Goal: Information Seeking & Learning: Learn about a topic

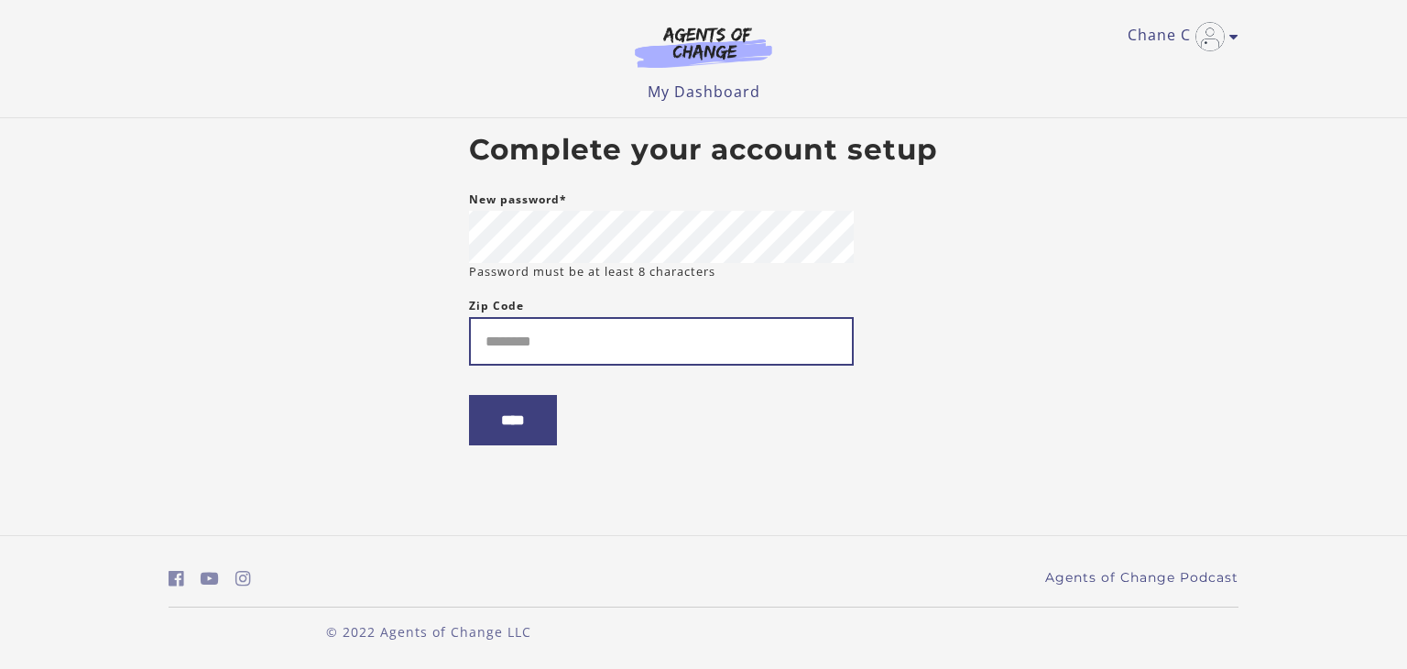
click at [608, 336] on input "Zip Code" at bounding box center [661, 341] width 385 height 49
type input "*****"
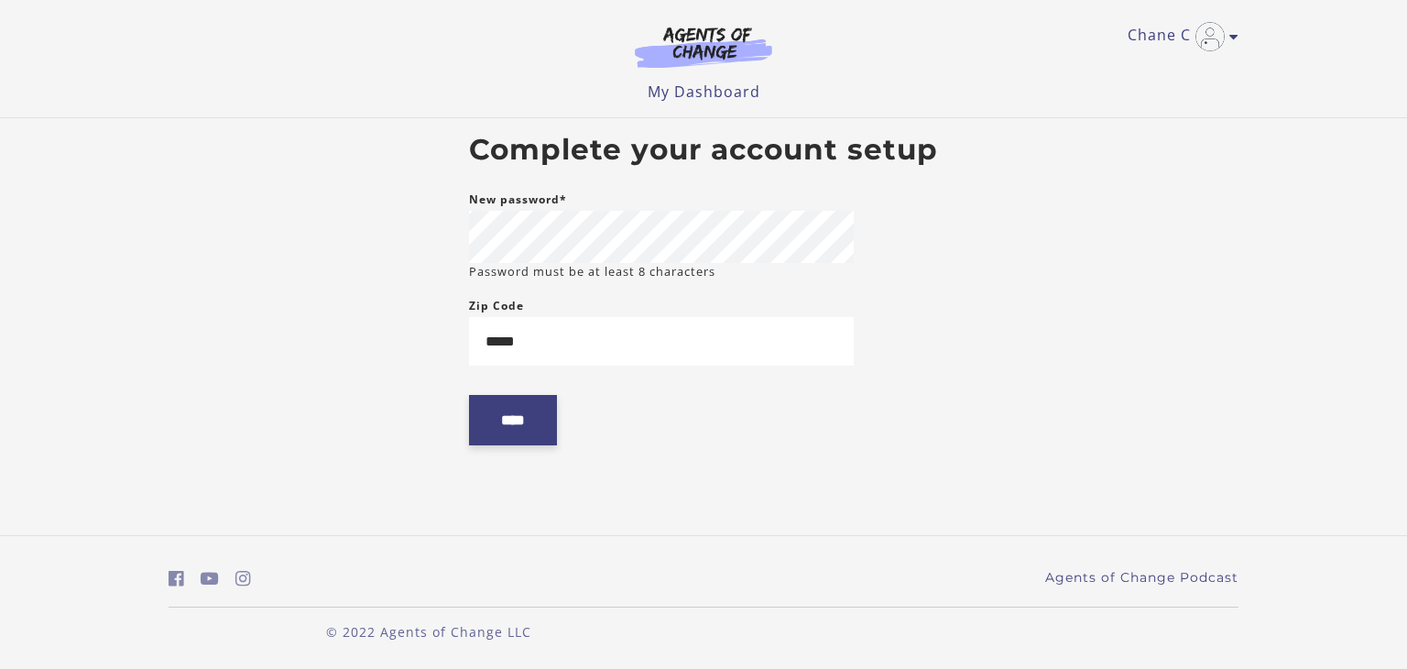
click at [536, 419] on input "****" at bounding box center [513, 420] width 88 height 50
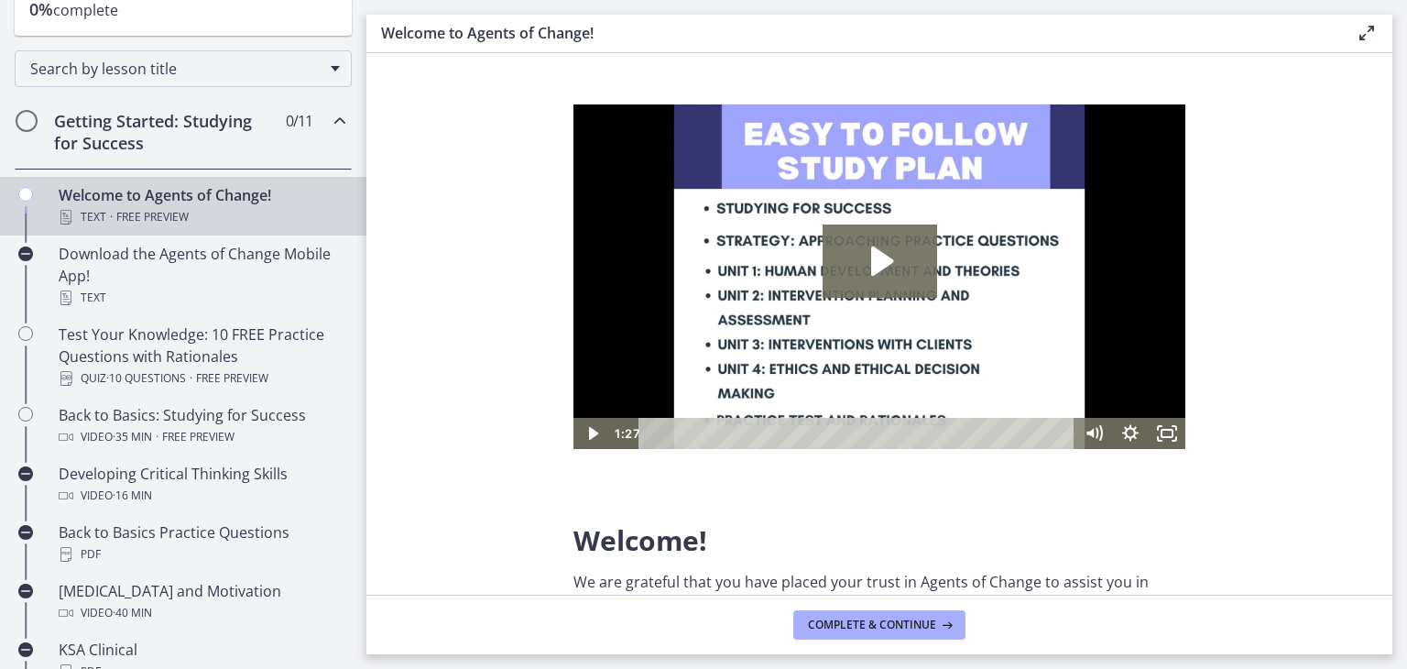
scroll to position [255, 0]
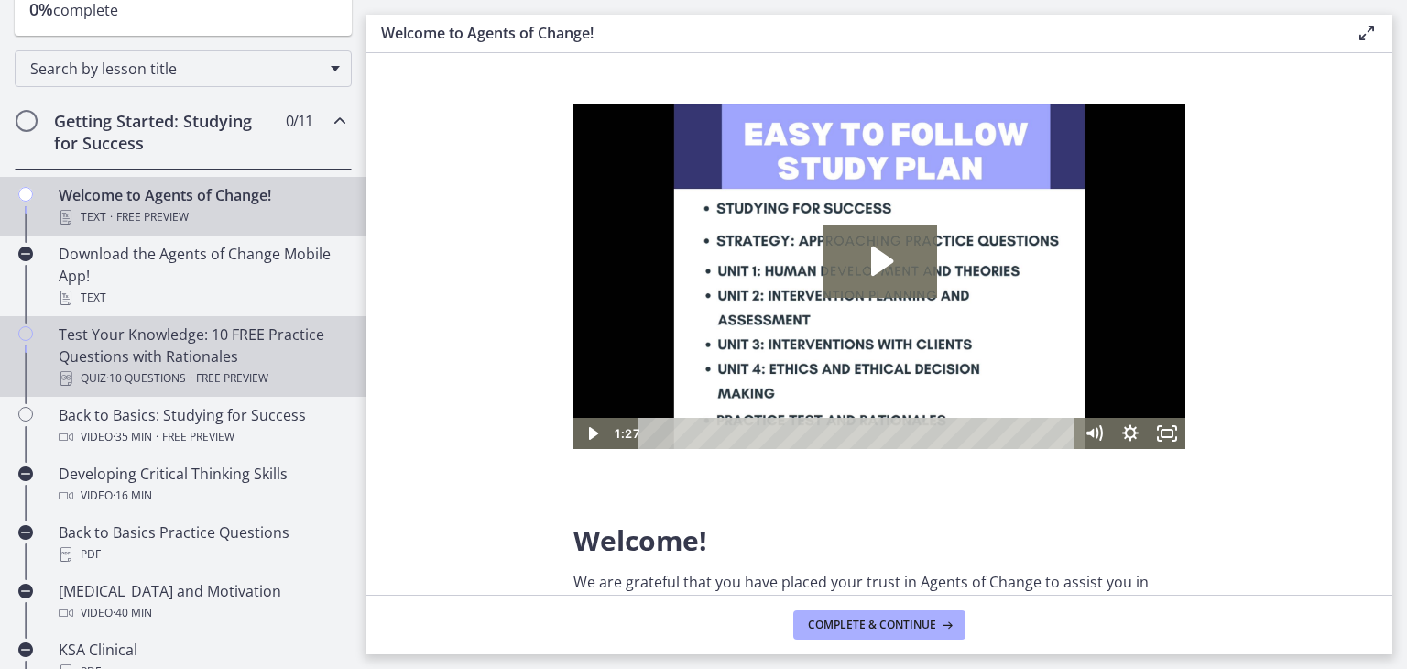
click at [253, 371] on span "Free preview" at bounding box center [232, 378] width 72 height 22
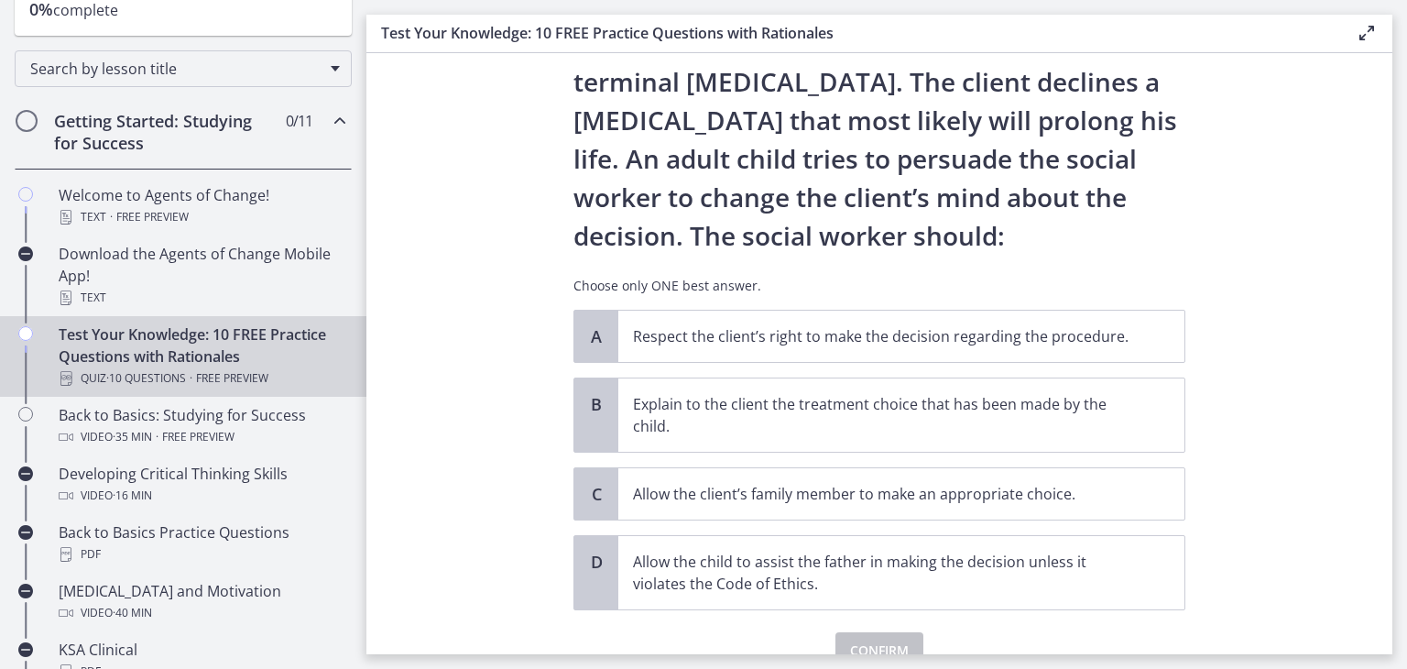
scroll to position [127, 0]
click at [825, 574] on p "Allow the child to assist the father in making the decision unless it violates …" at bounding box center [883, 572] width 500 height 44
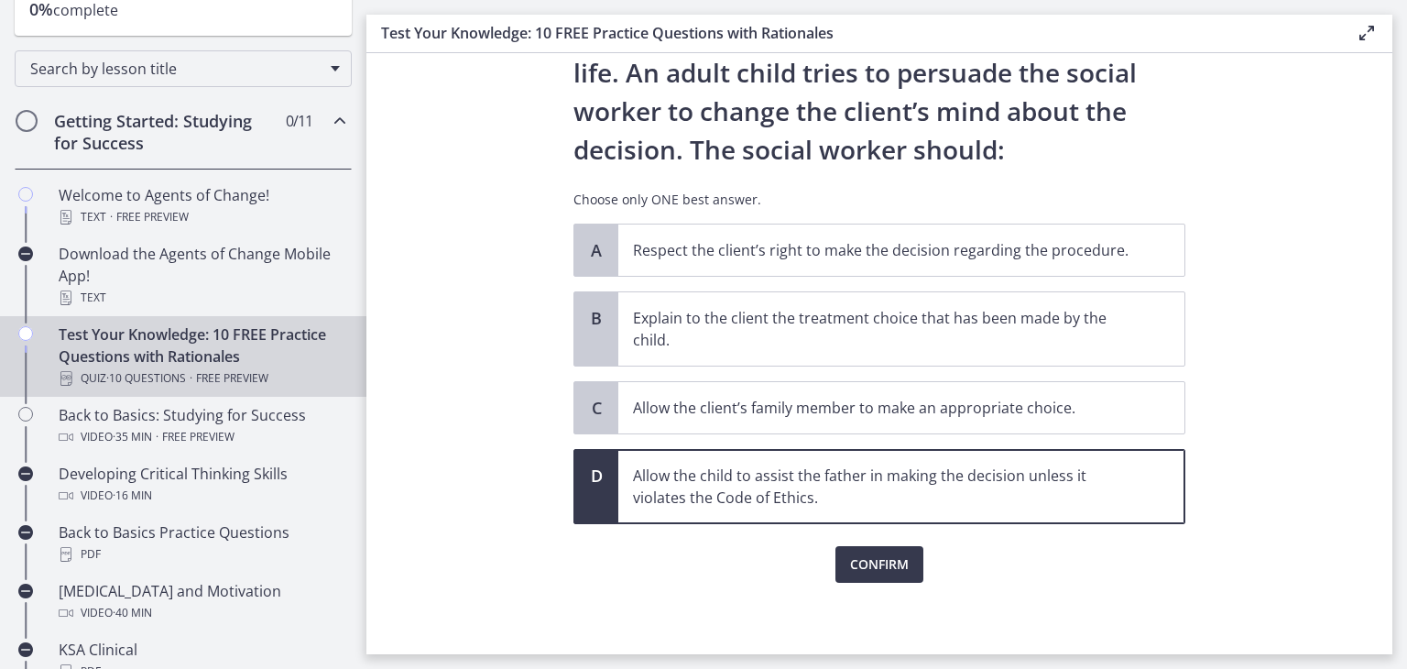
scroll to position [212, 0]
click at [852, 569] on span "Confirm" at bounding box center [879, 564] width 59 height 22
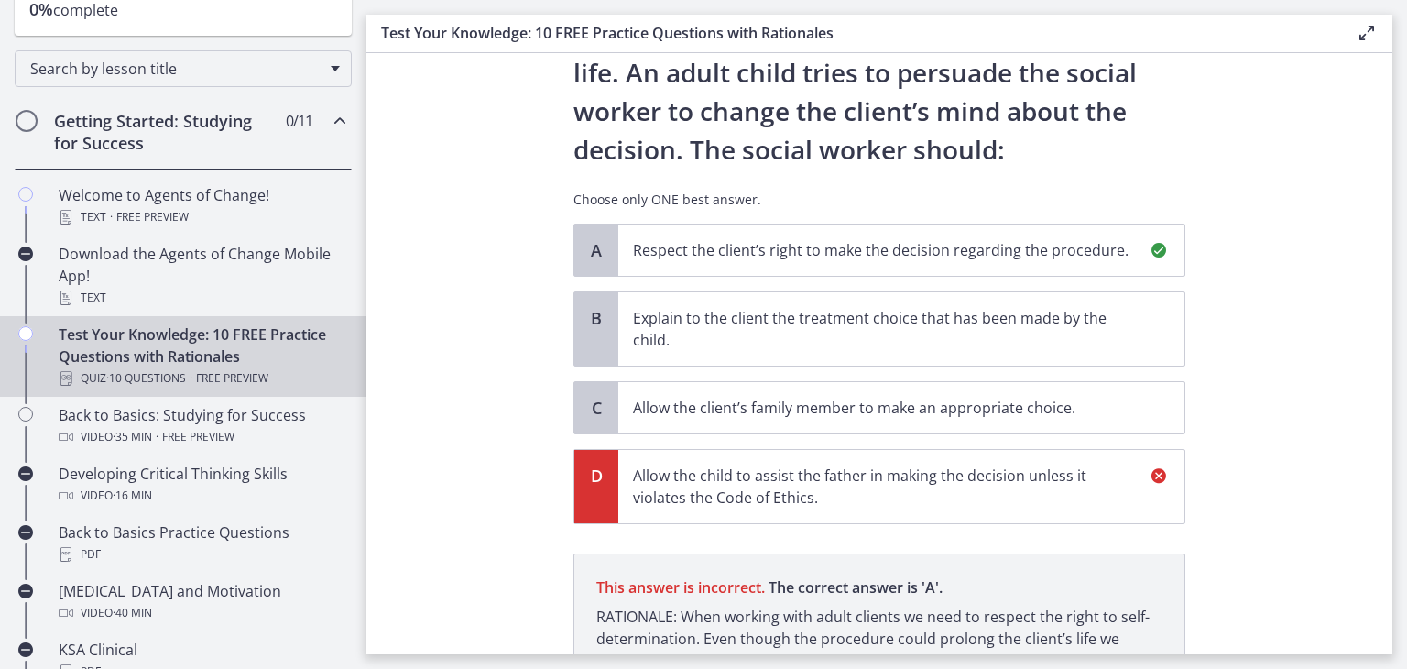
scroll to position [405, 0]
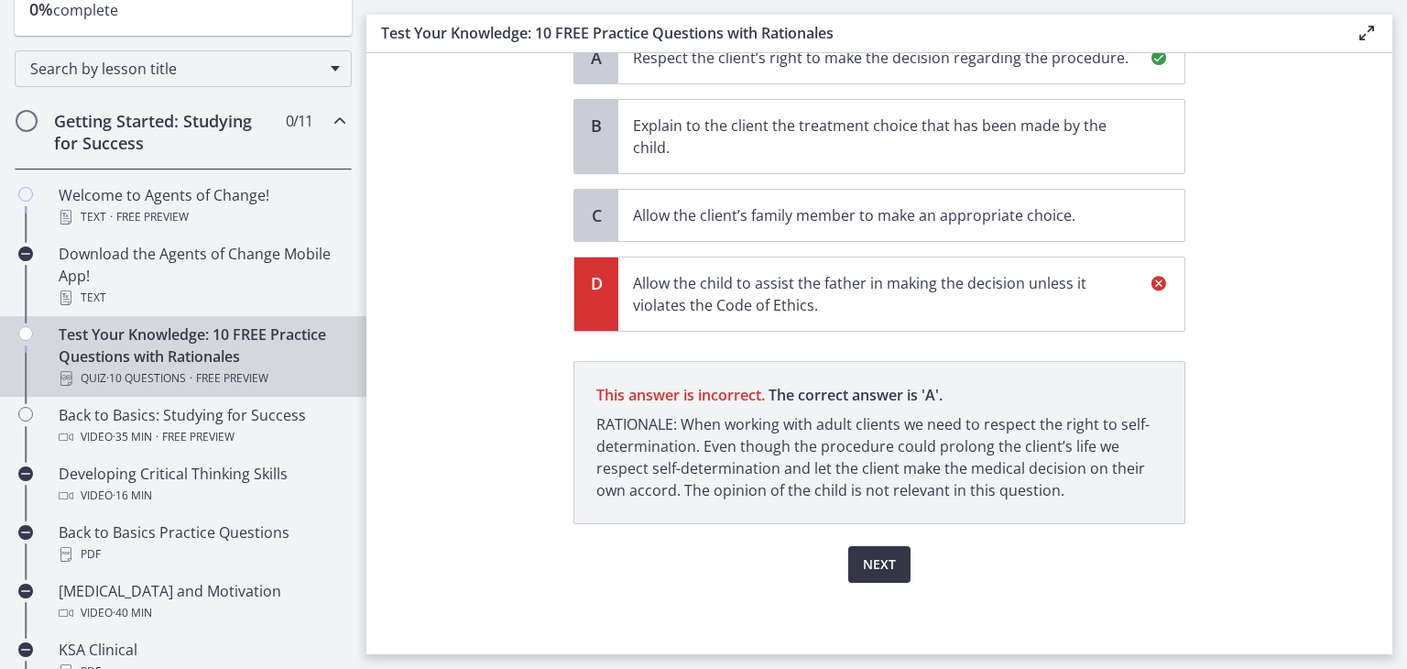
click at [872, 556] on span "Next" at bounding box center [879, 564] width 33 height 22
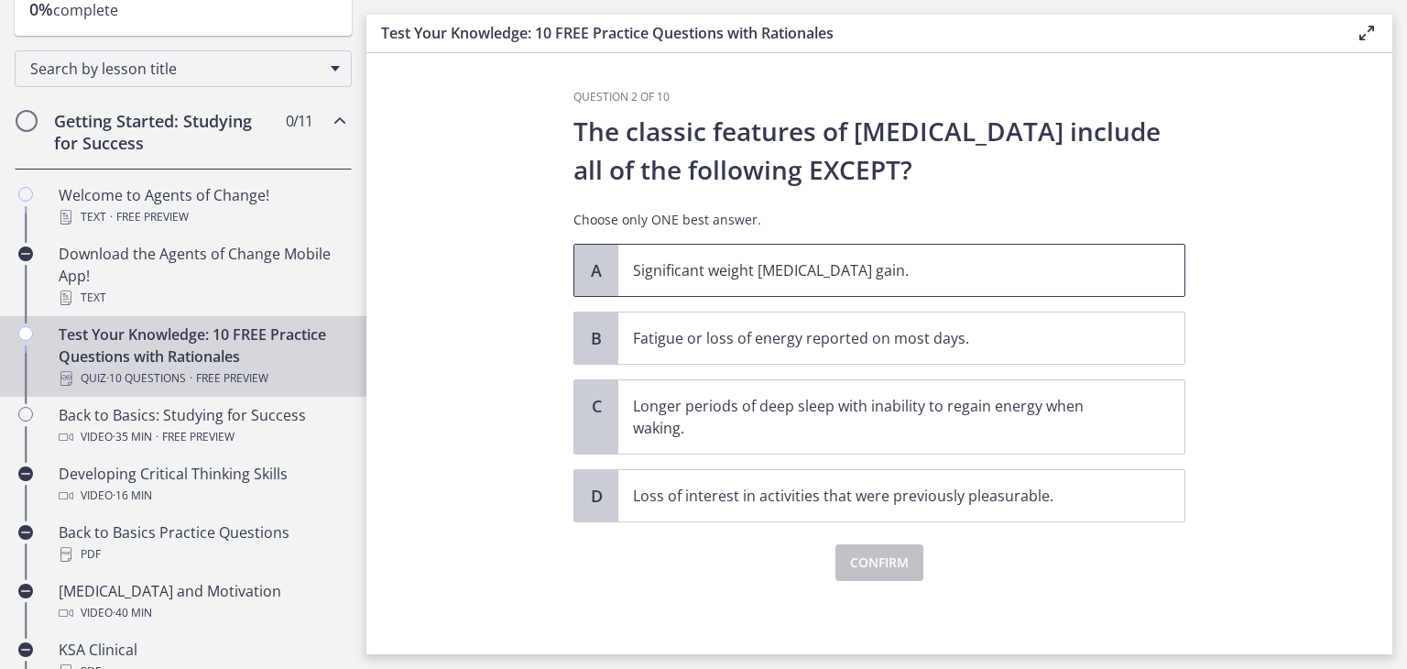
click at [927, 276] on p "Significant weight [MEDICAL_DATA] gain." at bounding box center [883, 270] width 500 height 22
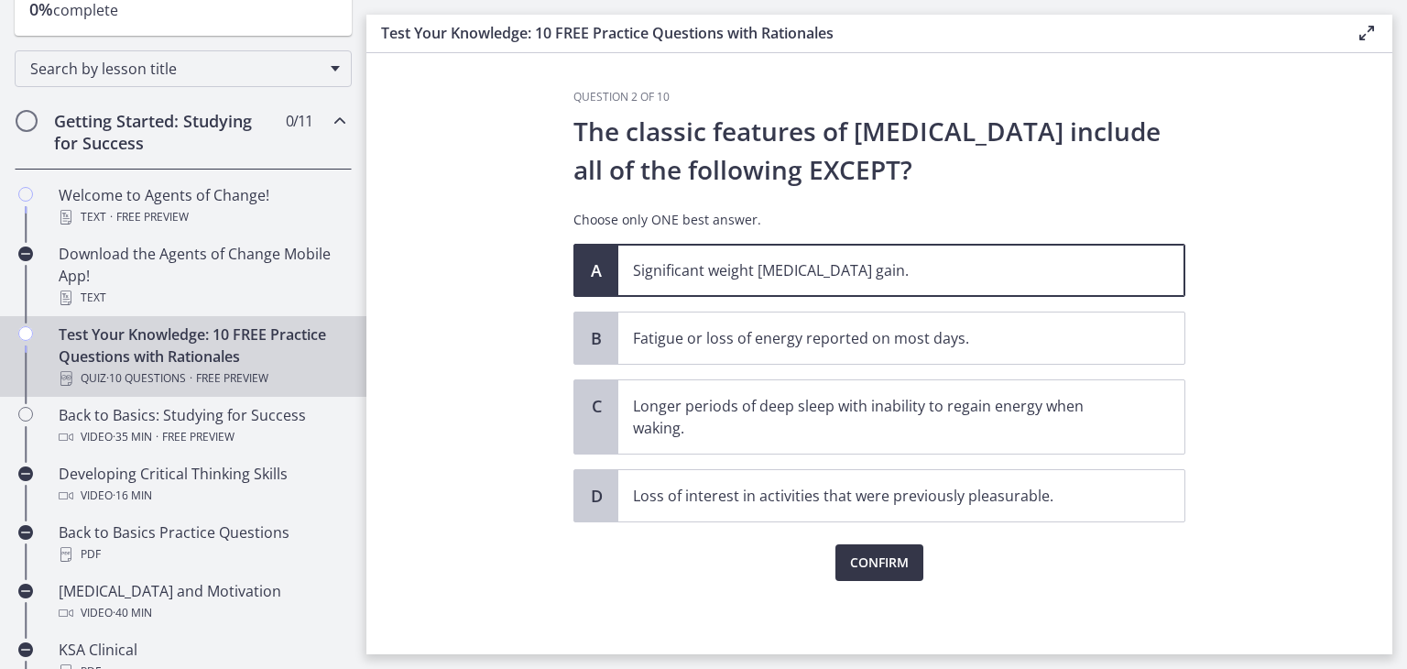
click at [887, 555] on span "Confirm" at bounding box center [879, 562] width 59 height 22
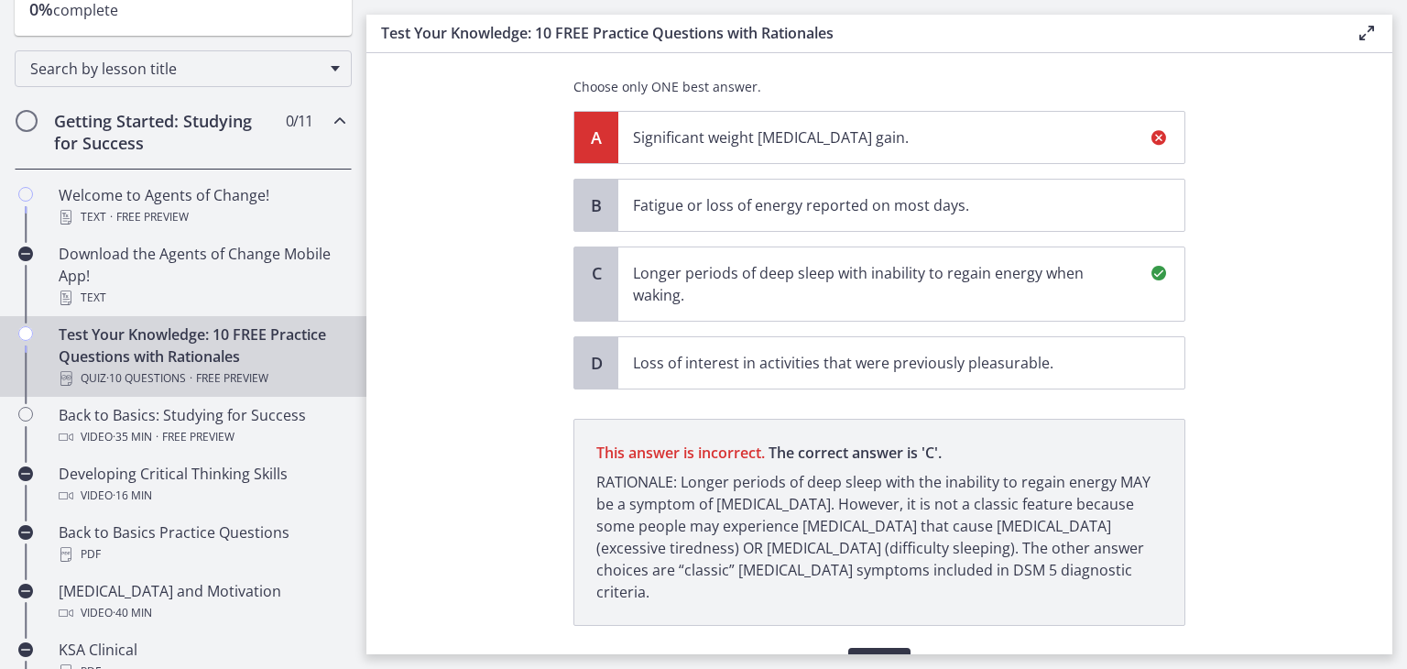
scroll to position [212, 0]
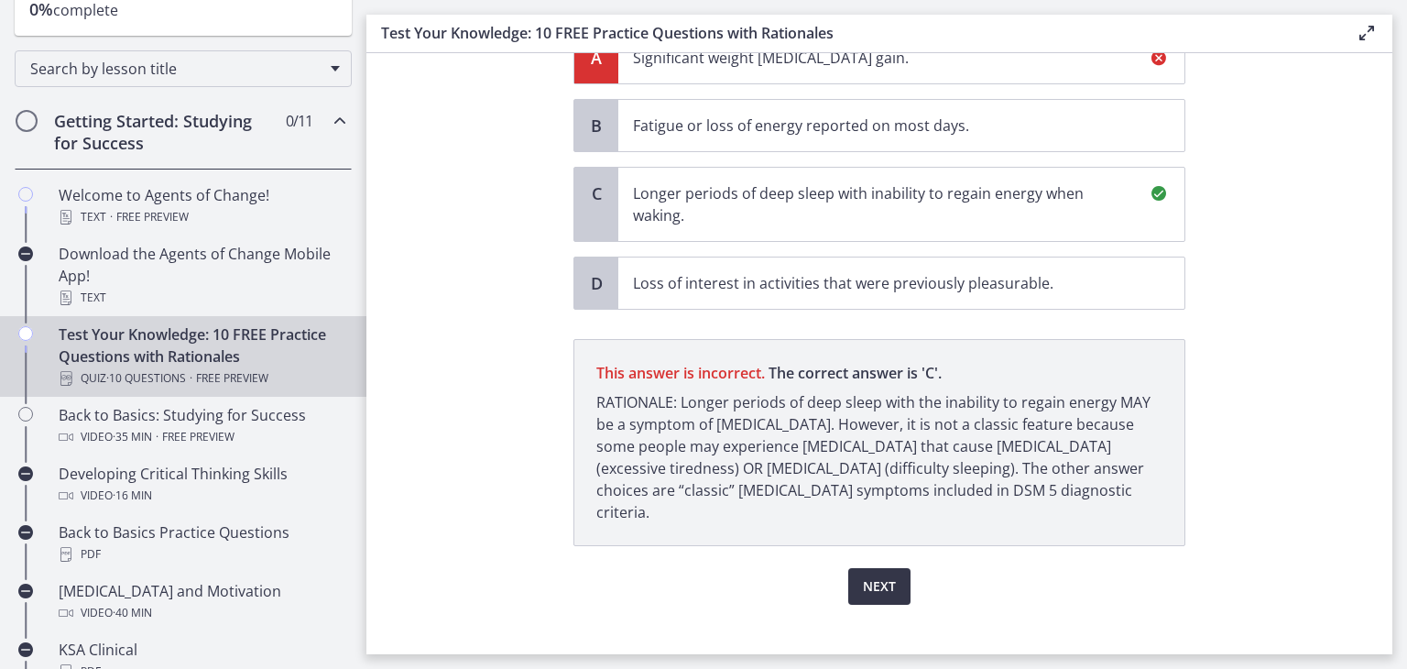
click at [887, 575] on span "Next" at bounding box center [879, 586] width 33 height 22
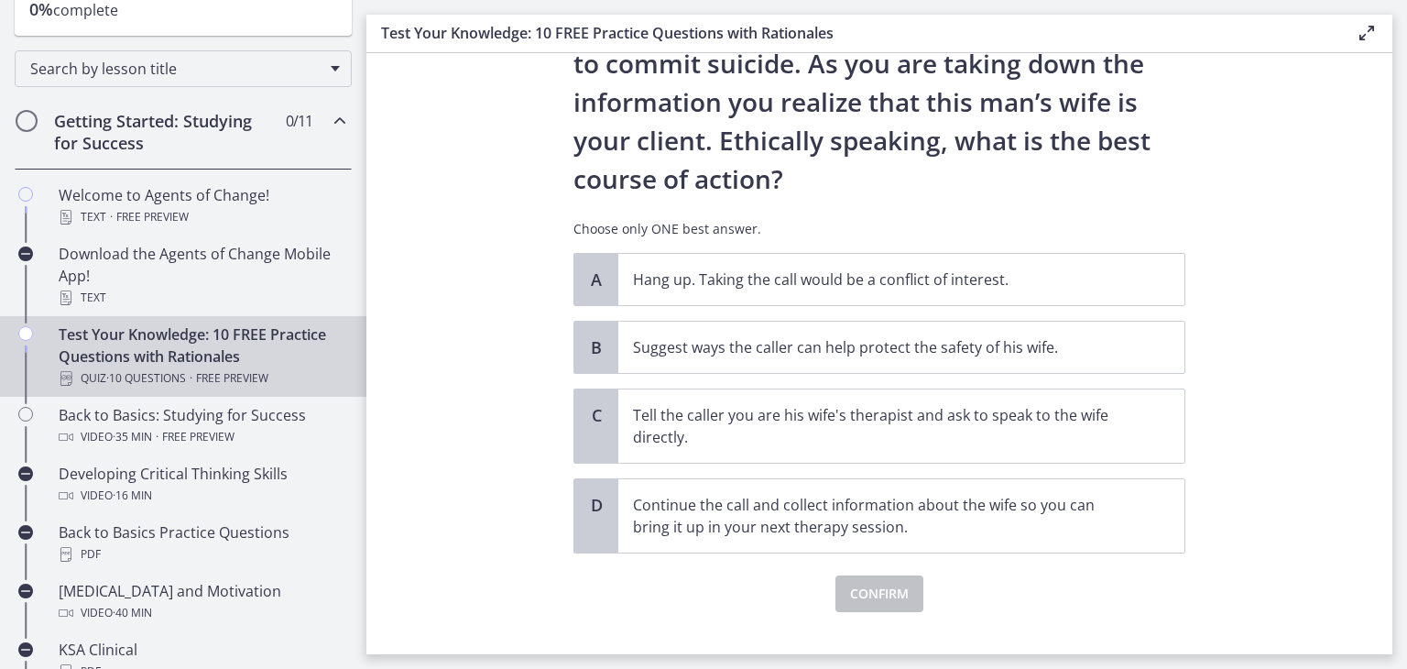
scroll to position [251, 0]
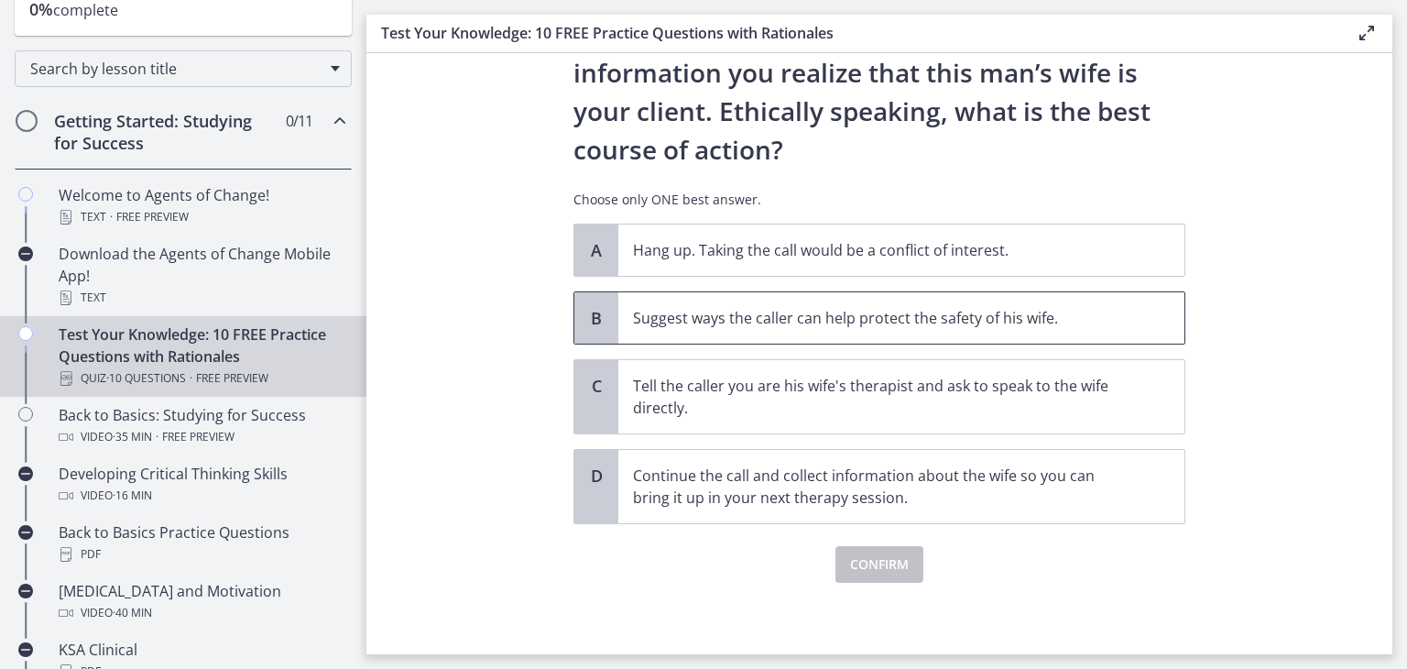
click at [723, 327] on p "Suggest ways the caller can help protect the safety of his wife." at bounding box center [883, 318] width 500 height 22
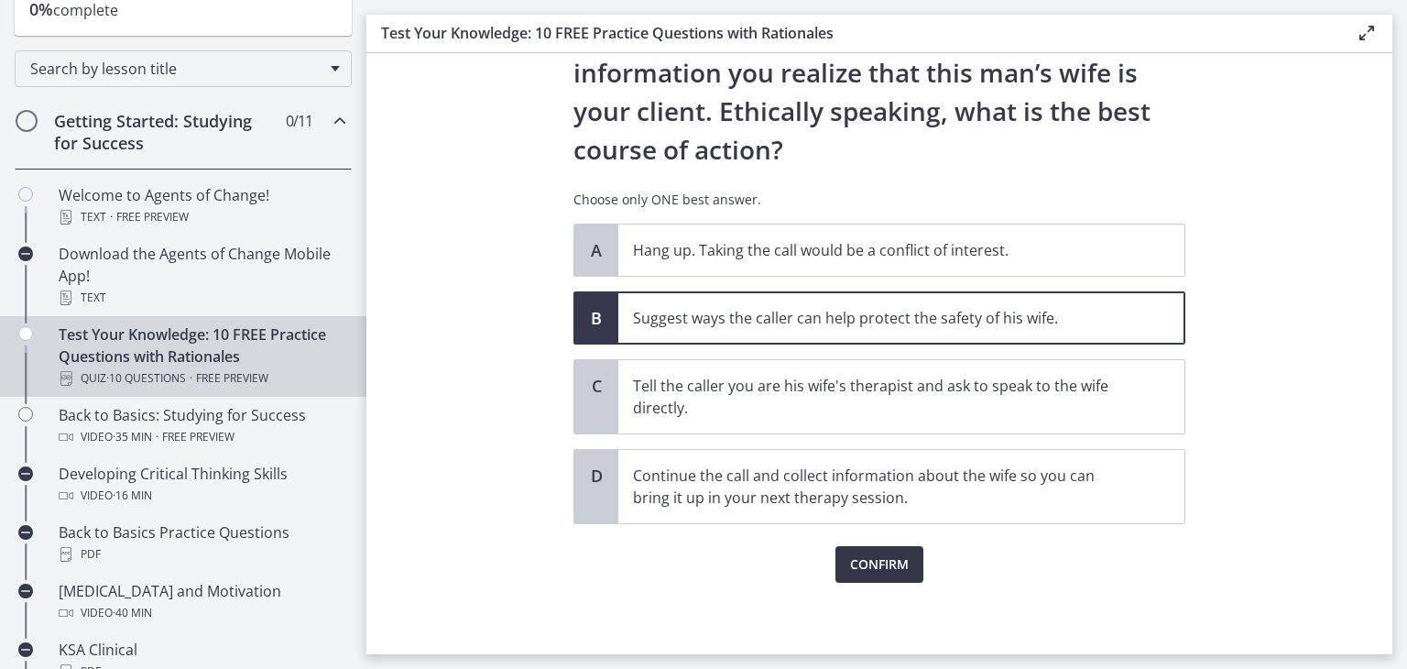
click at [864, 568] on span "Confirm" at bounding box center [879, 564] width 59 height 22
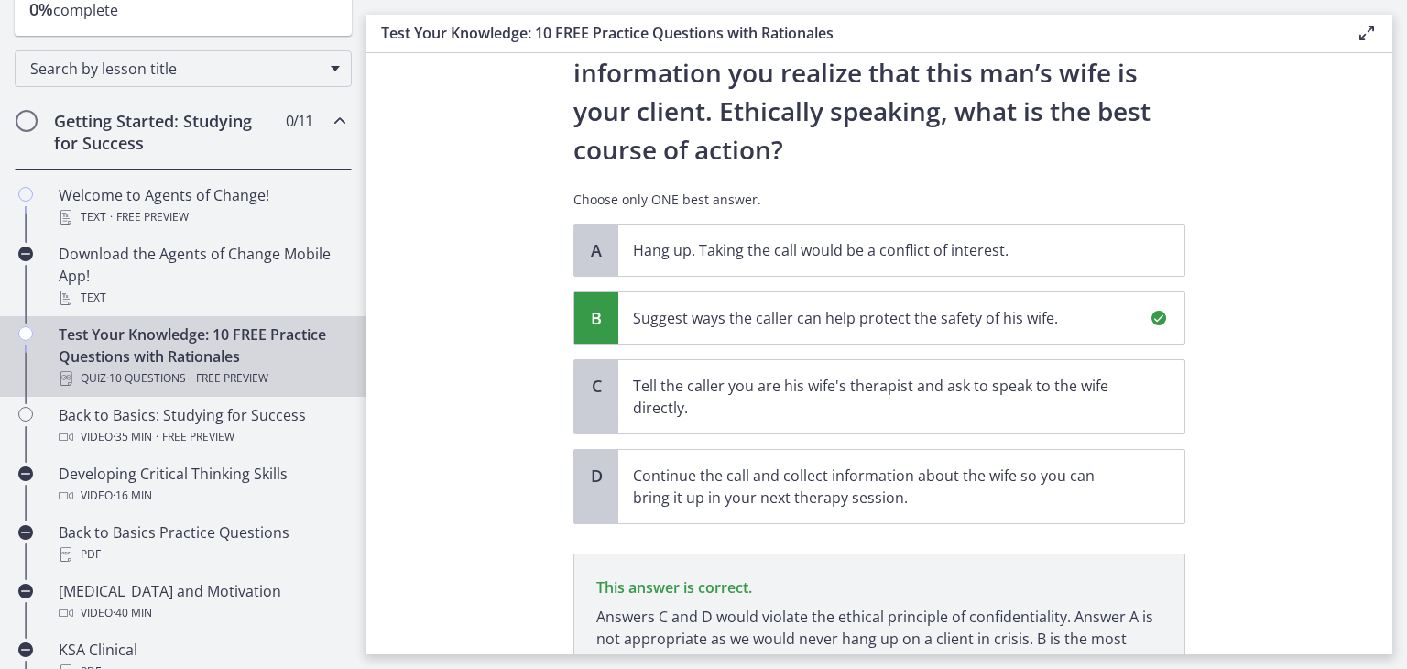
scroll to position [421, 0]
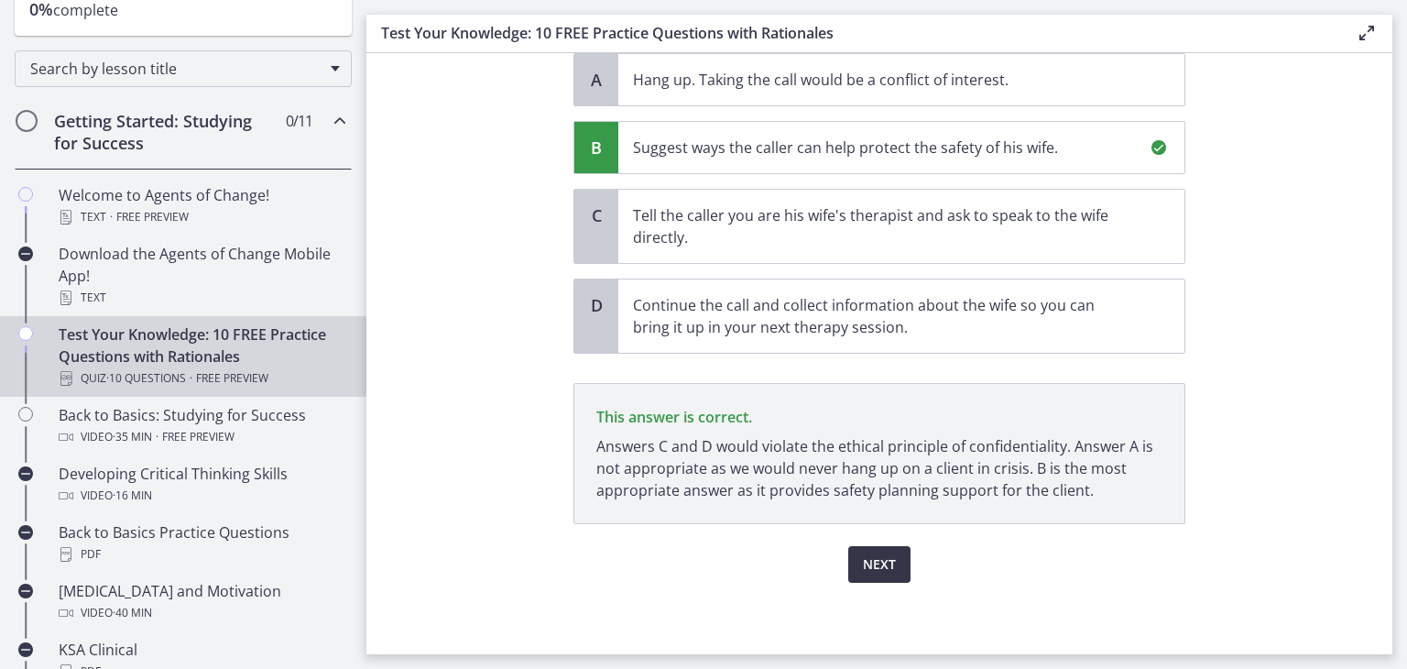
click at [872, 569] on span "Next" at bounding box center [879, 564] width 33 height 22
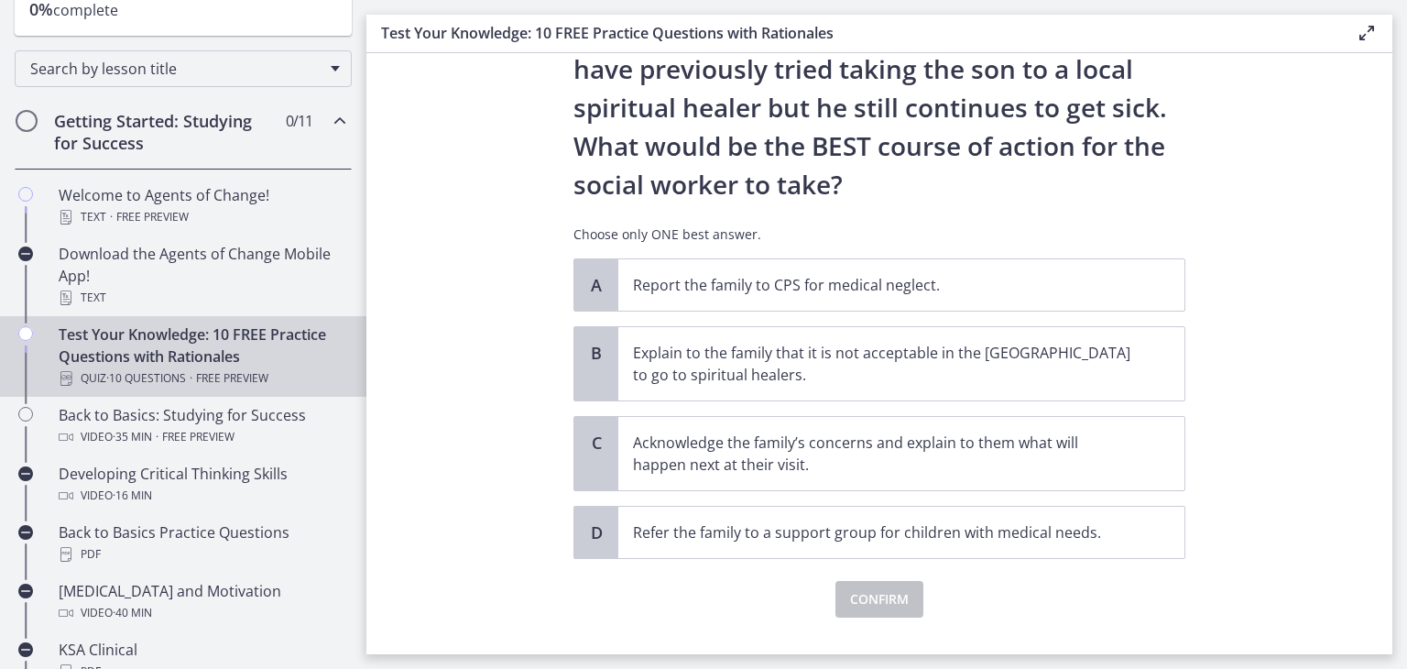
scroll to position [332, 0]
click at [658, 443] on p "Acknowledge the family’s concerns and explain to them what will happen next at …" at bounding box center [883, 453] width 500 height 44
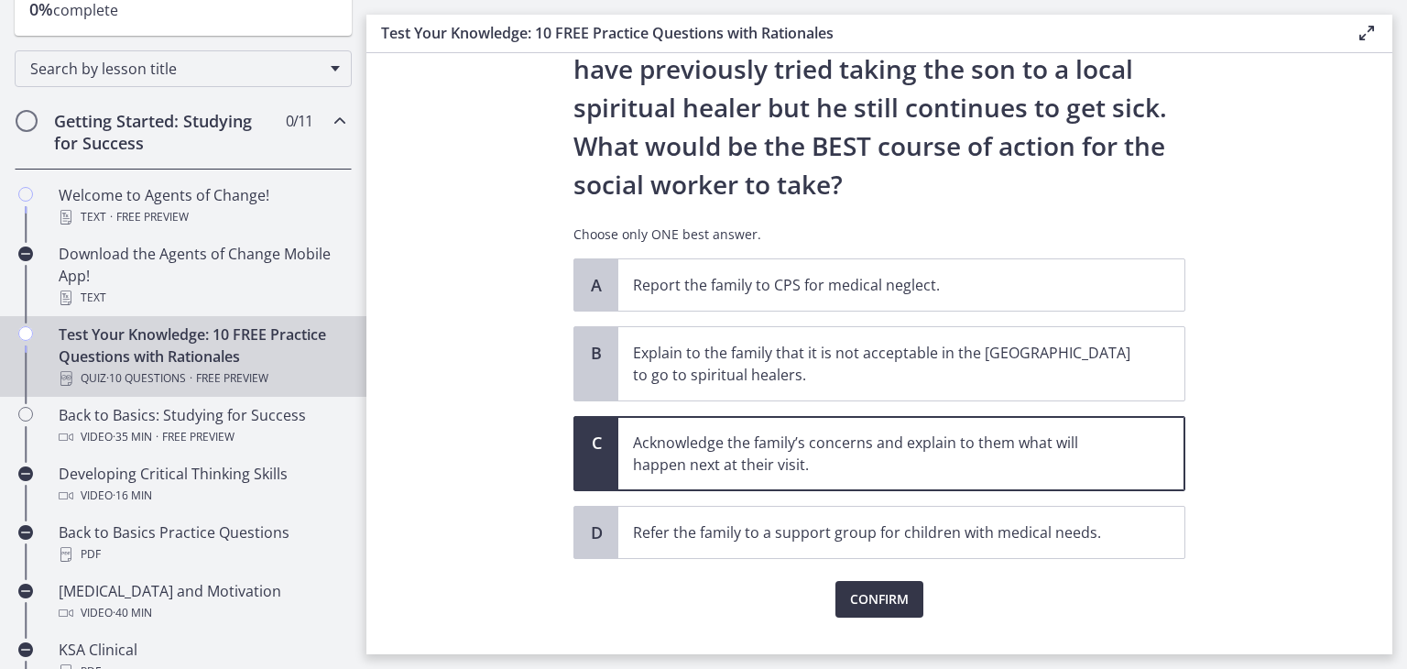
click at [876, 604] on span "Confirm" at bounding box center [879, 599] width 59 height 22
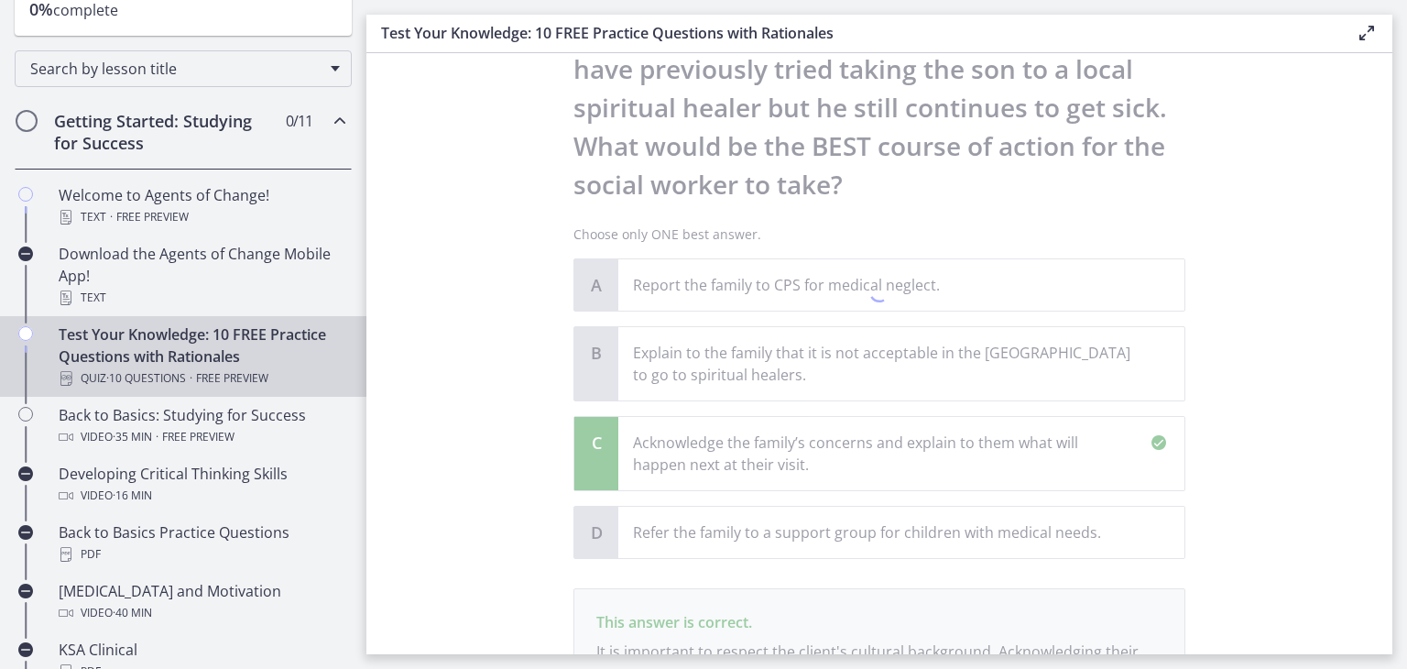
scroll to position [581, 0]
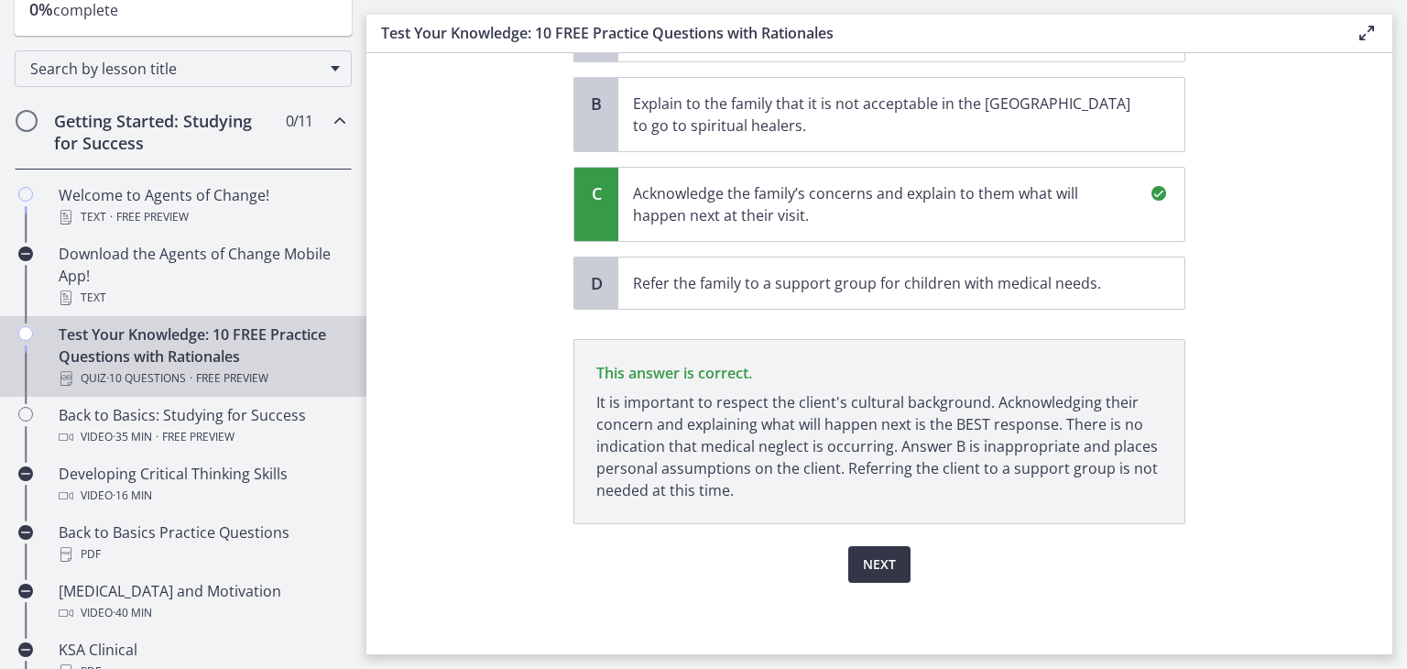
click at [863, 568] on span "Next" at bounding box center [879, 564] width 33 height 22
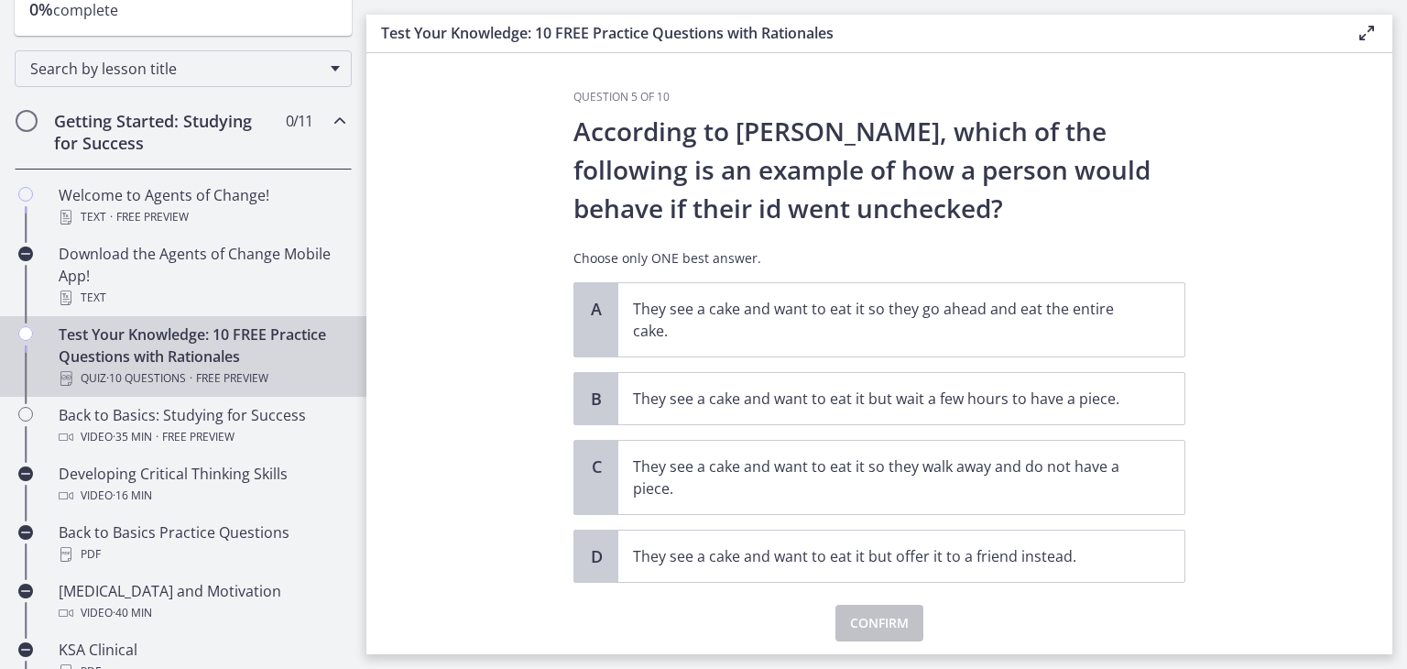
scroll to position [59, 0]
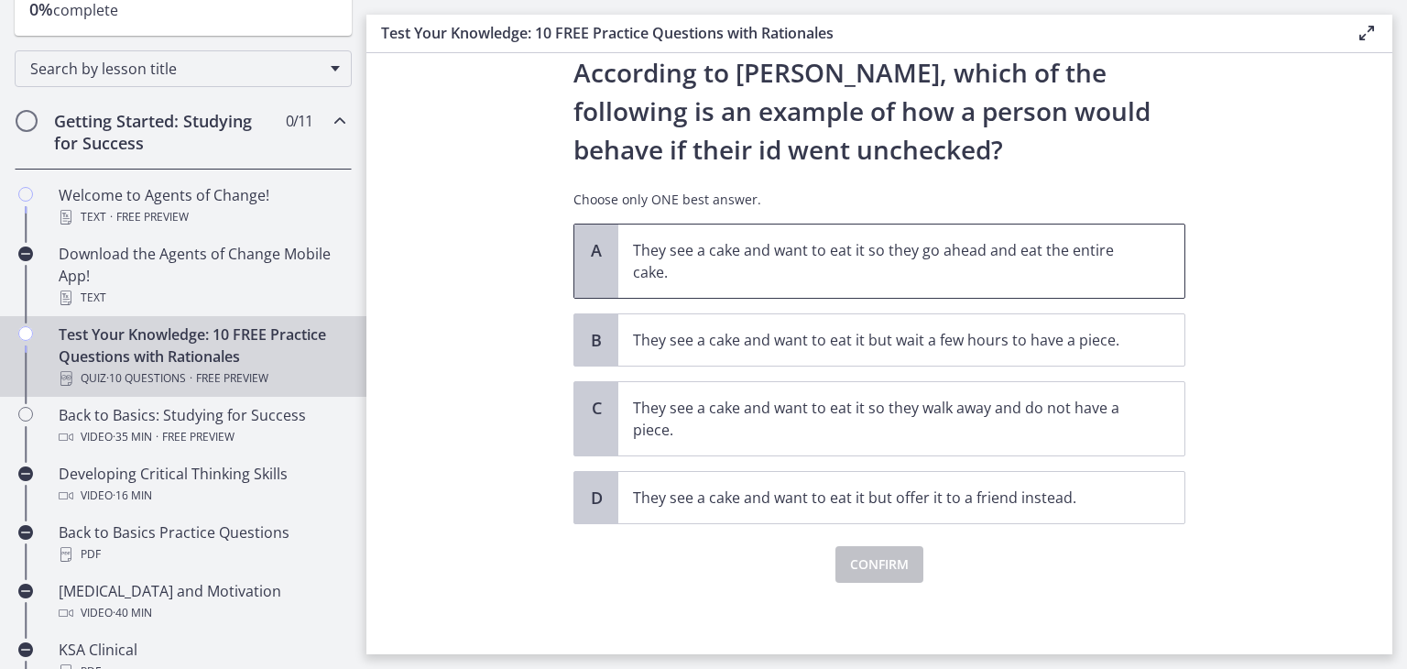
click at [895, 263] on p "They see a cake and want to eat it so they go ahead and eat the entire cake." at bounding box center [883, 261] width 500 height 44
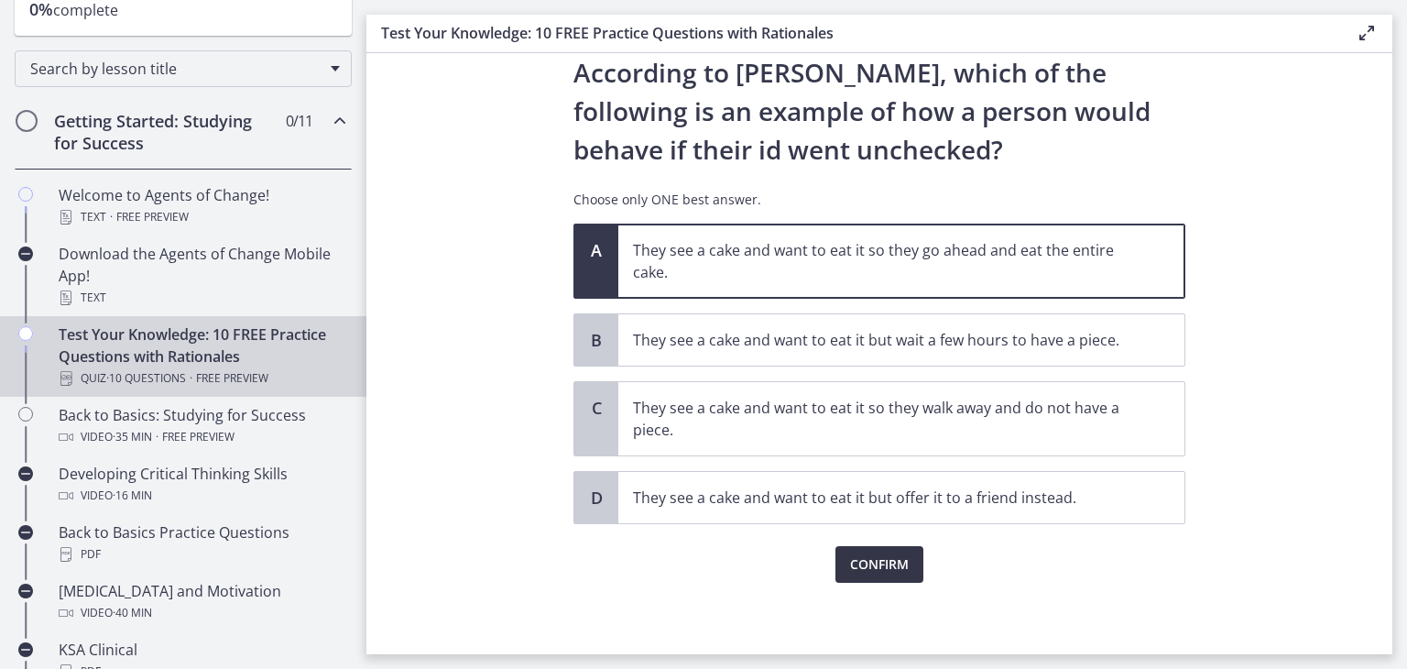
click at [865, 569] on span "Confirm" at bounding box center [879, 564] width 59 height 22
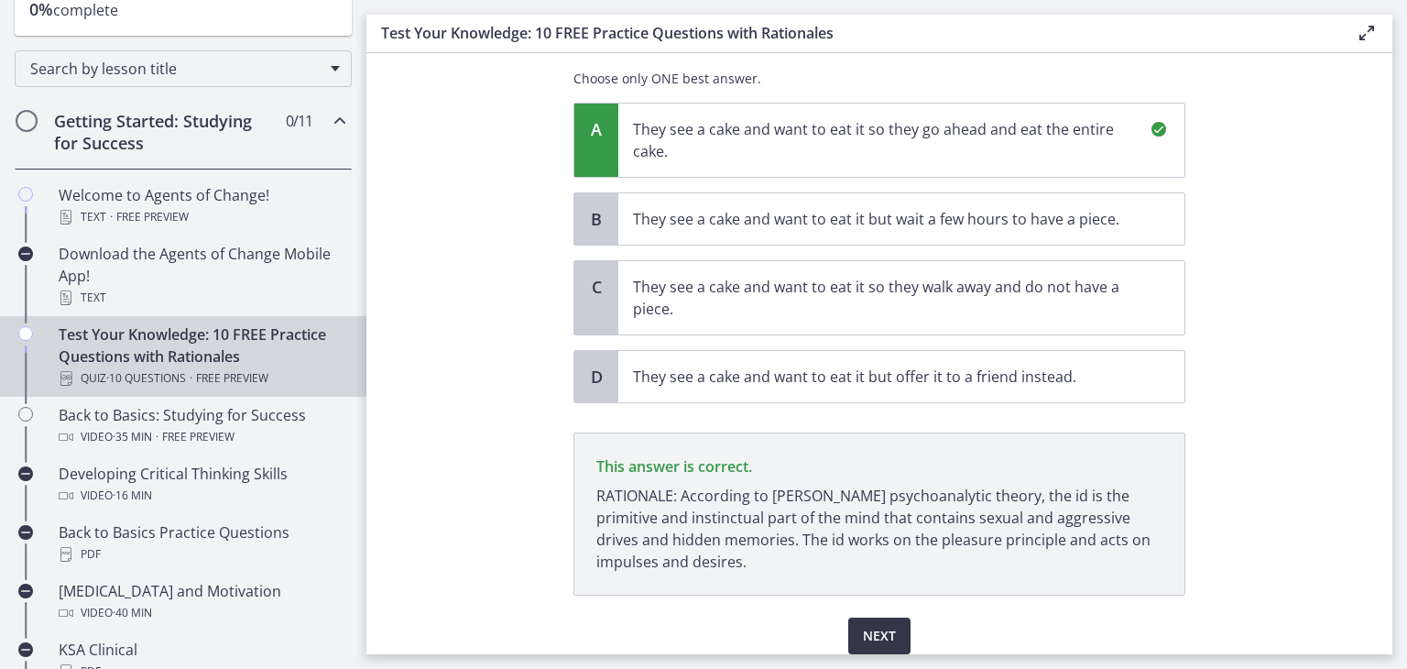
scroll to position [251, 0]
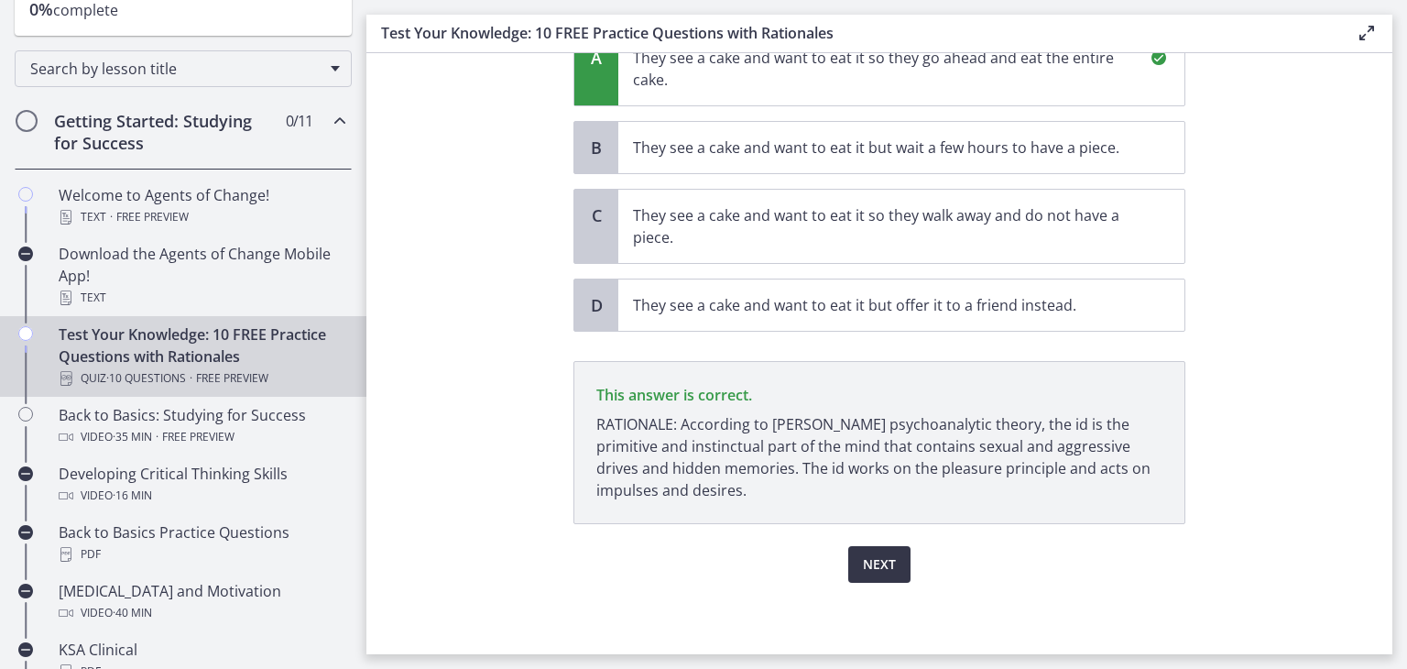
click at [879, 567] on span "Next" at bounding box center [879, 564] width 33 height 22
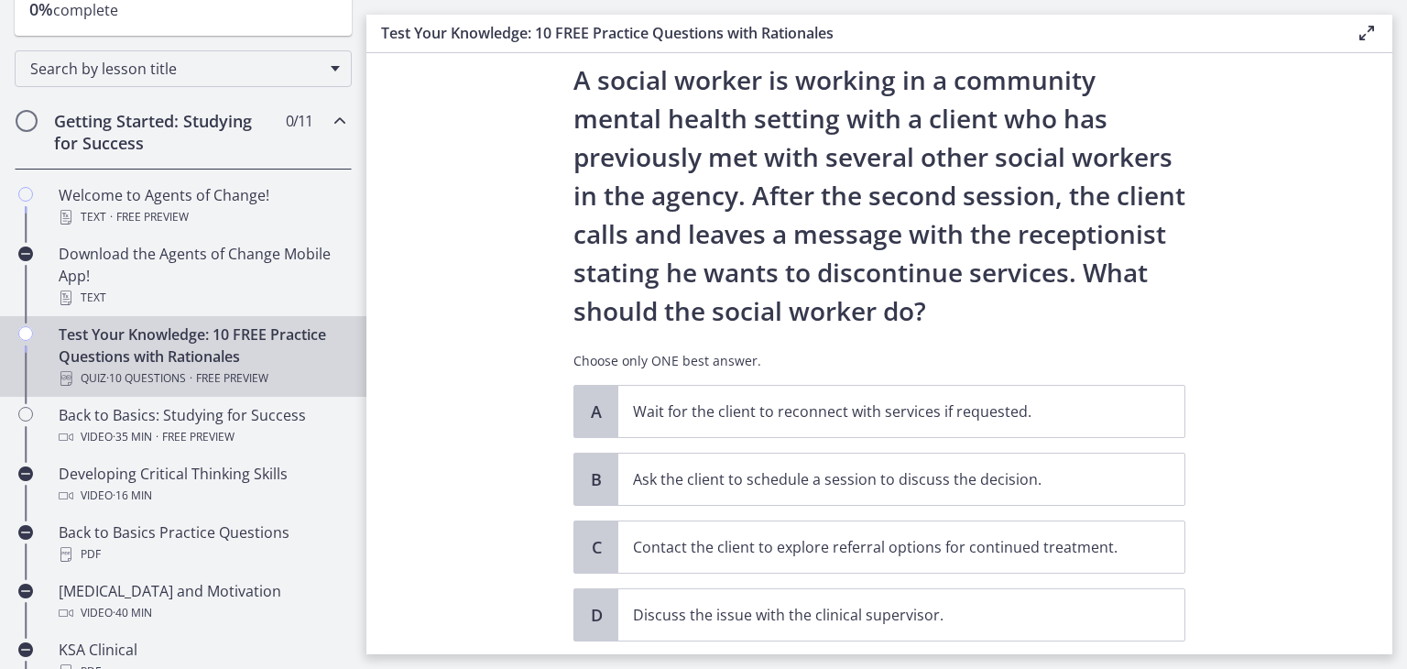
scroll to position [51, 0]
click at [762, 609] on p "Discuss the issue with the clinical supervisor." at bounding box center [883, 615] width 500 height 22
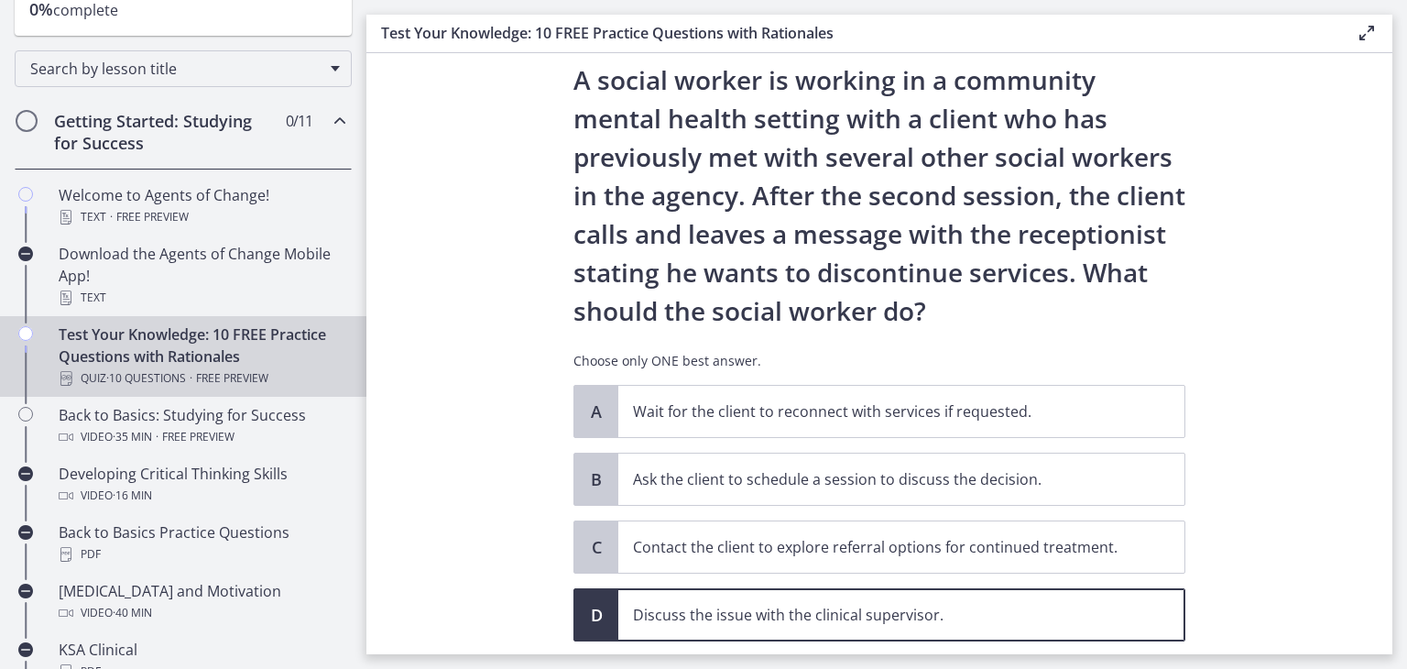
scroll to position [169, 0]
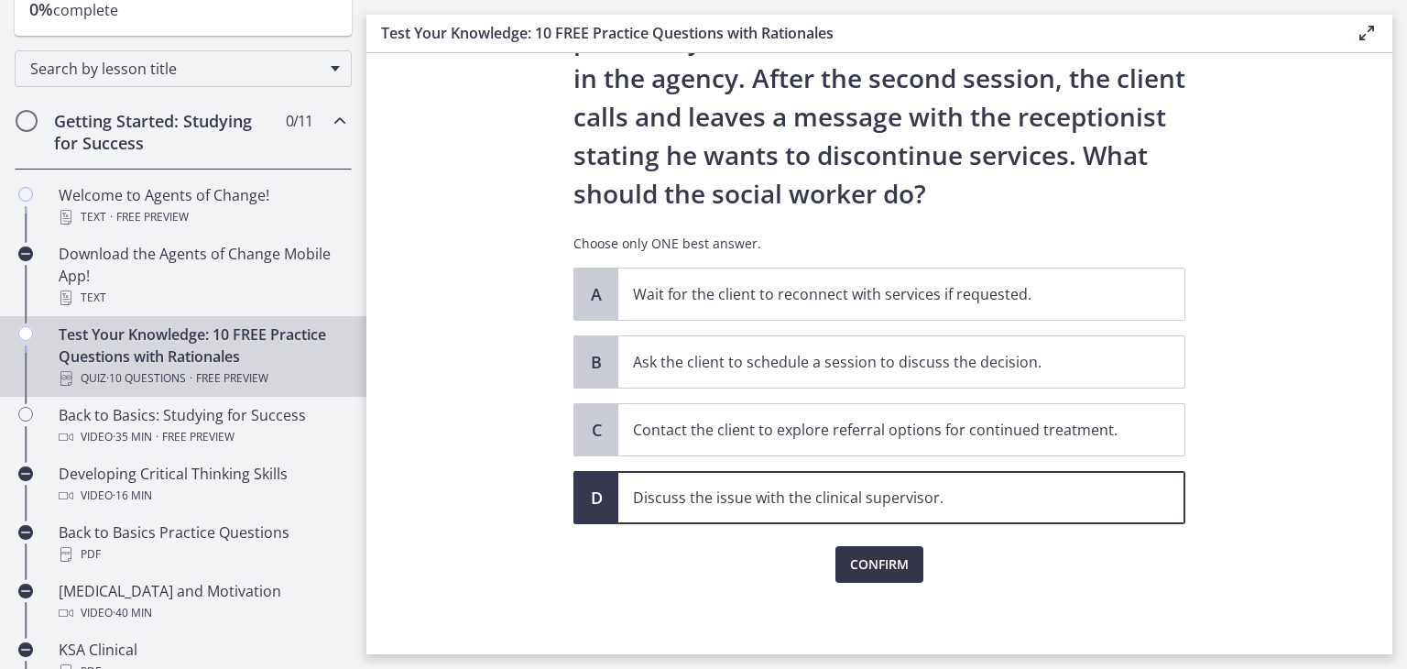
click at [893, 563] on span "Confirm" at bounding box center [879, 564] width 59 height 22
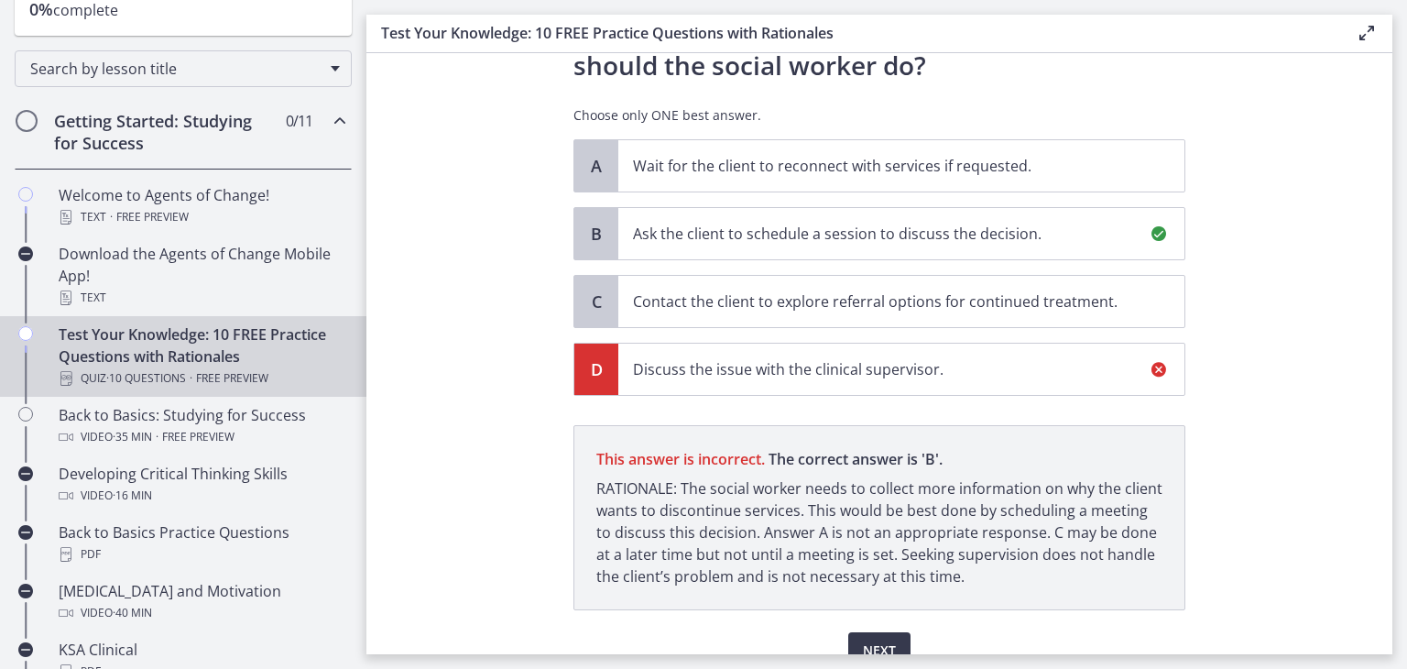
scroll to position [383, 0]
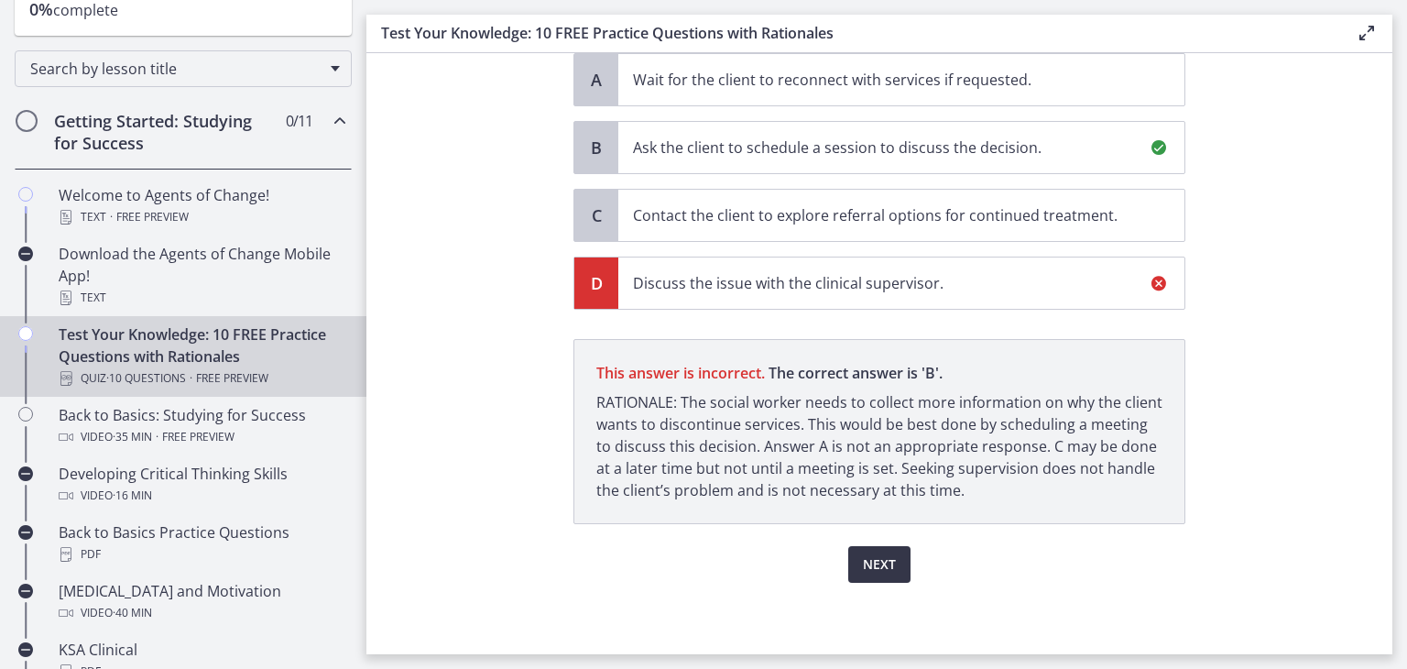
click at [883, 557] on span "Next" at bounding box center [879, 564] width 33 height 22
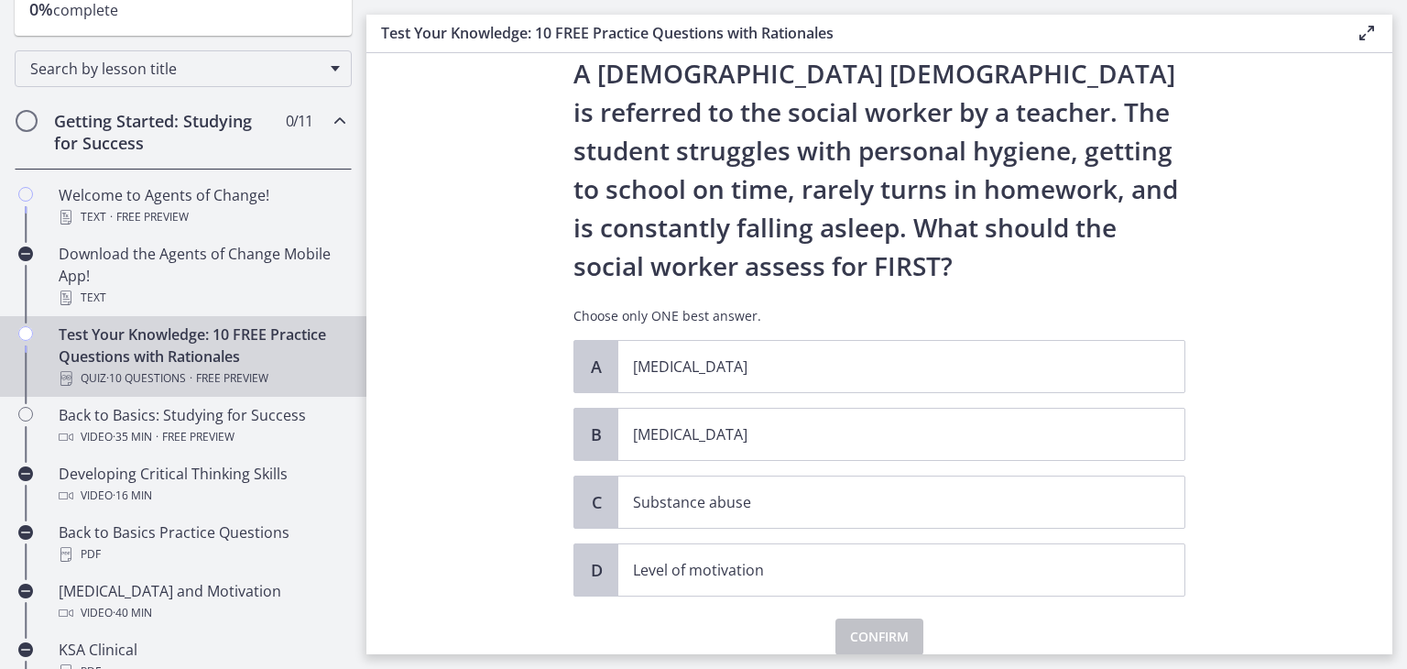
scroll to position [59, 0]
click at [648, 444] on span "[MEDICAL_DATA]" at bounding box center [901, 433] width 566 height 51
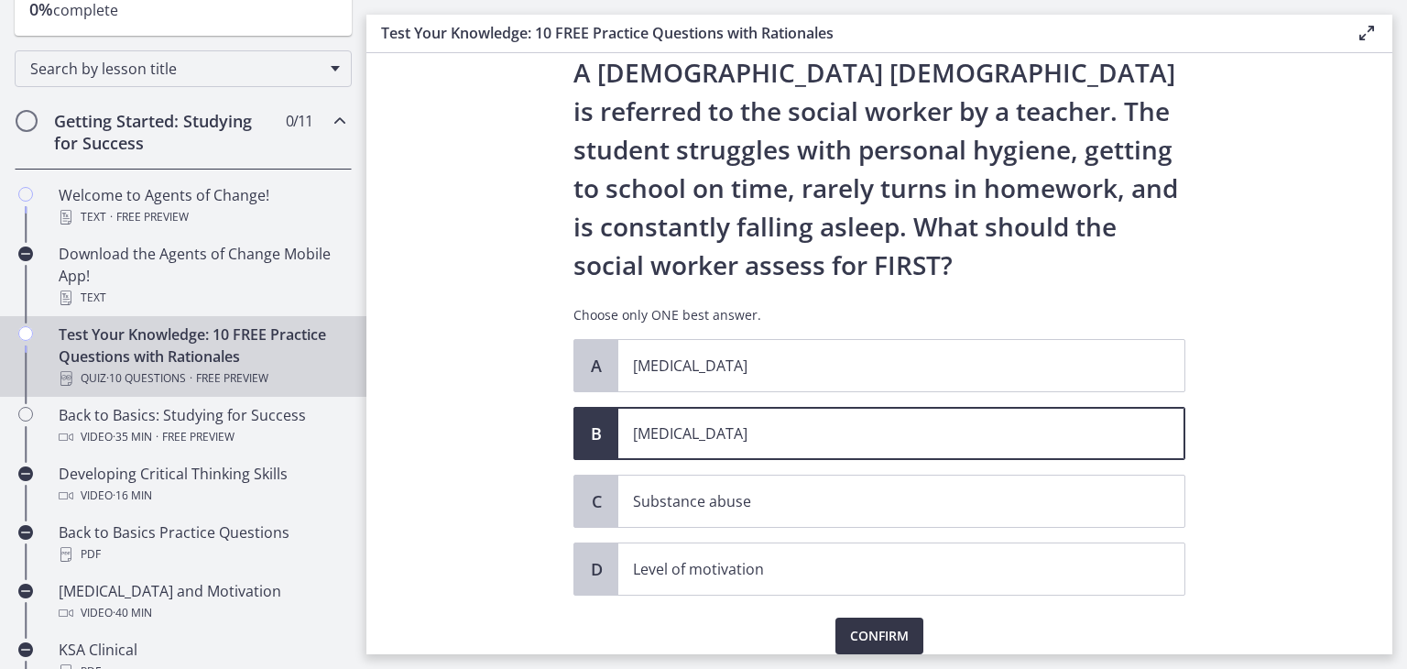
click at [884, 635] on span "Confirm" at bounding box center [879, 636] width 59 height 22
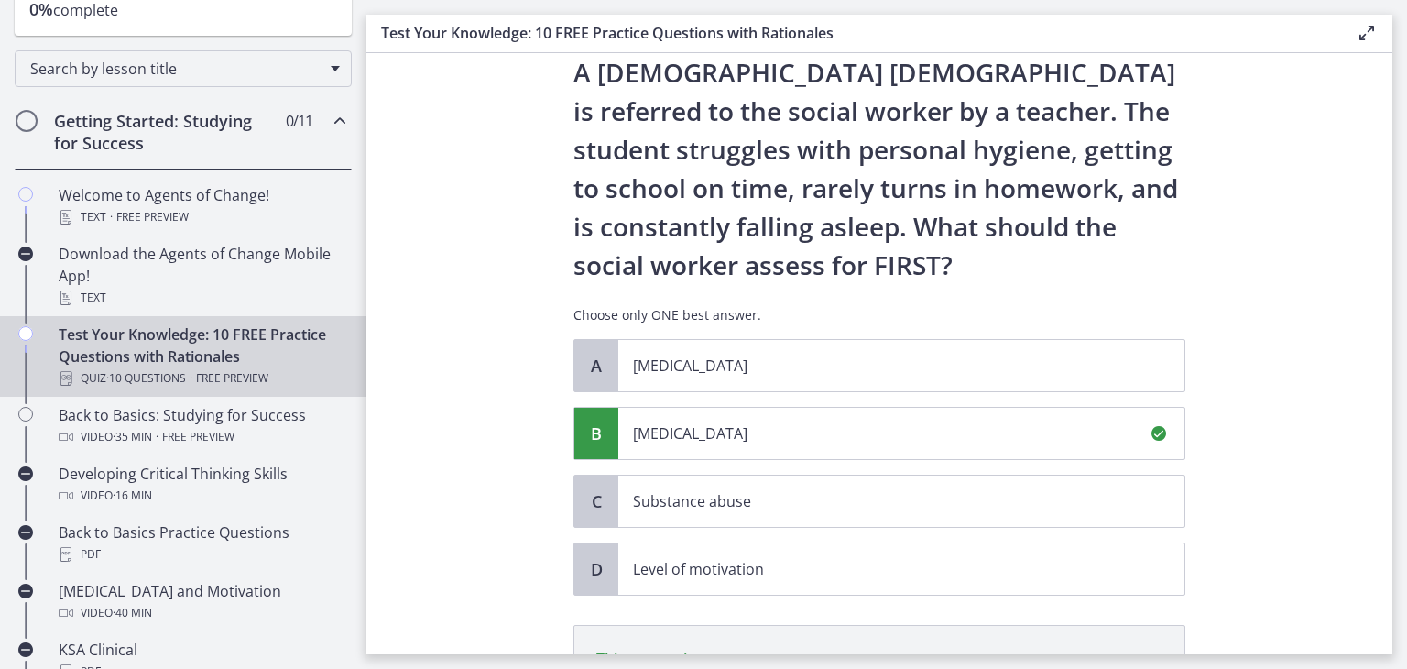
scroll to position [344, 0]
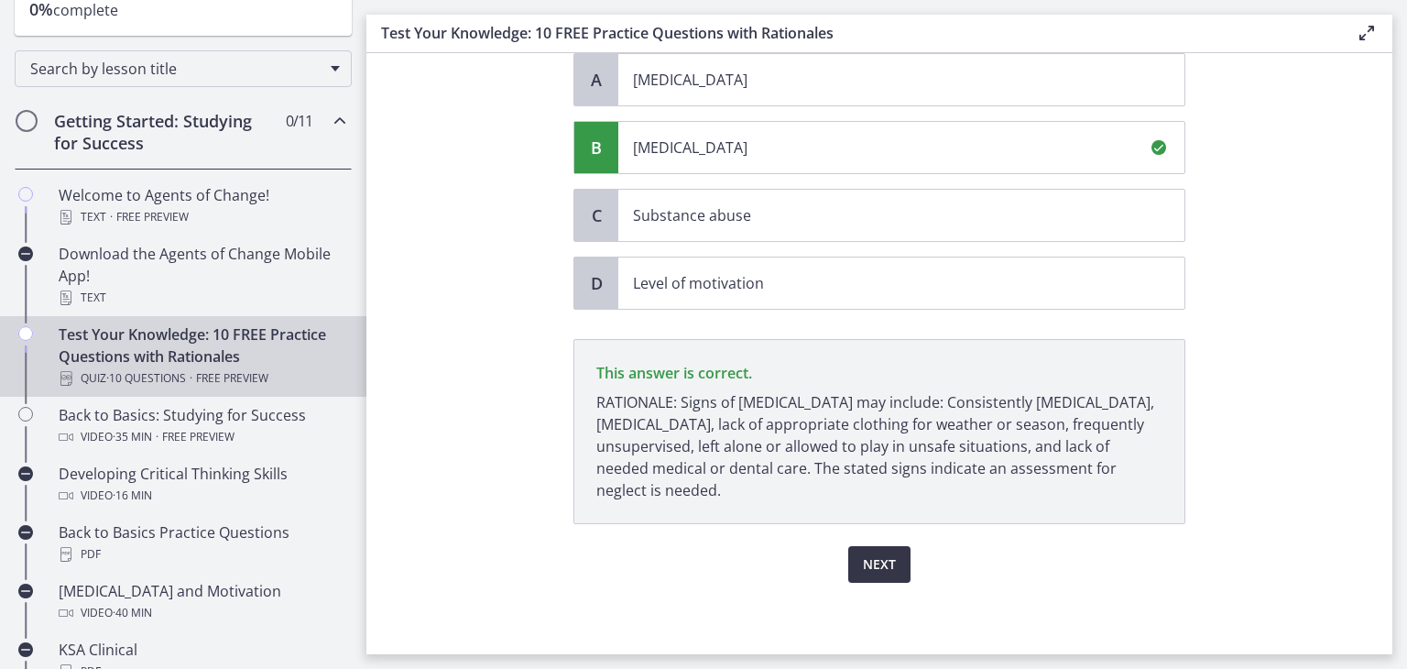
click at [882, 576] on button "Next" at bounding box center [879, 564] width 62 height 37
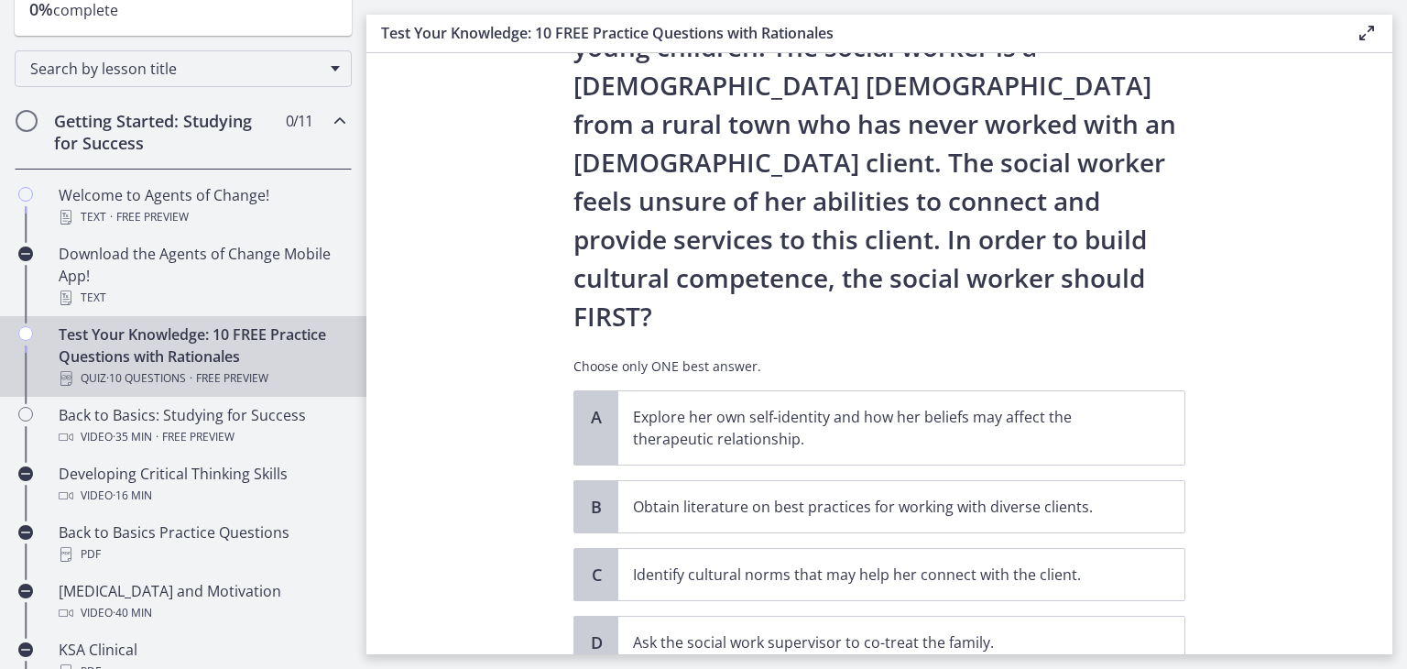
scroll to position [238, 0]
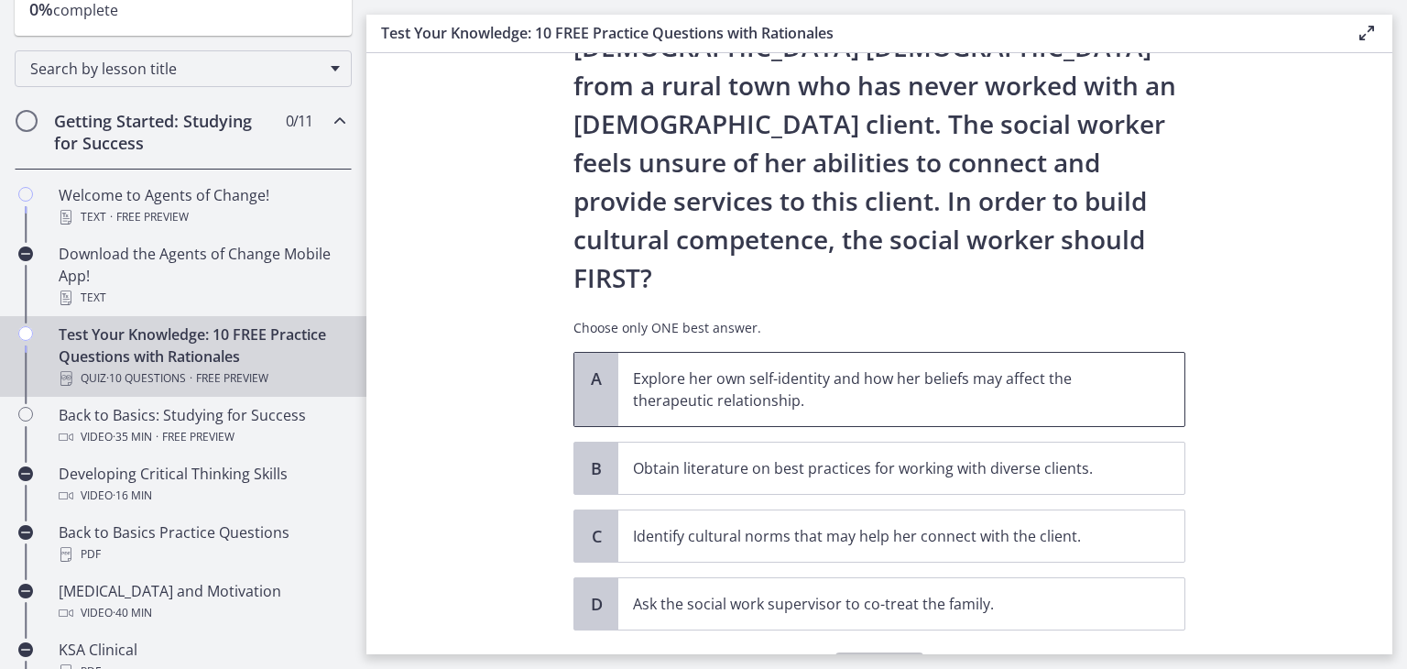
click at [1088, 367] on p "Explore her own self-identity and how her beliefs may affect the therapeutic re…" at bounding box center [883, 389] width 500 height 44
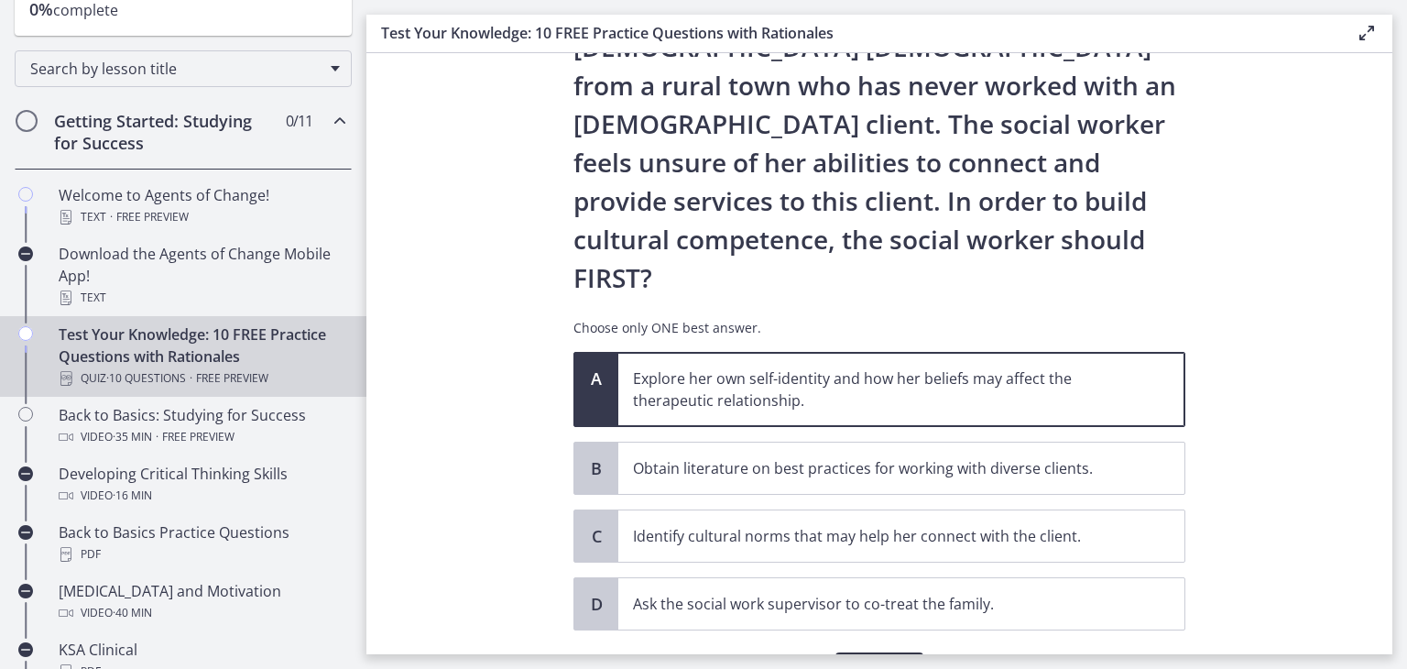
click at [861, 659] on span "Confirm" at bounding box center [879, 670] width 59 height 22
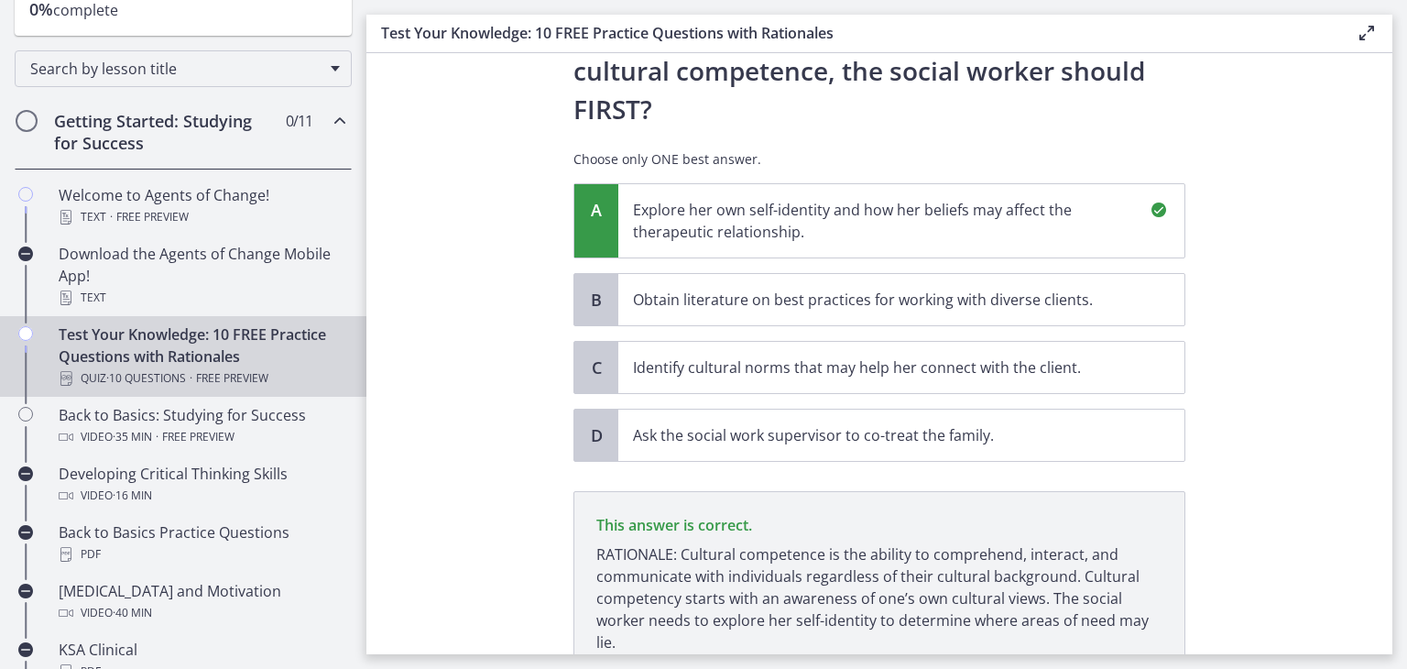
scroll to position [482, 0]
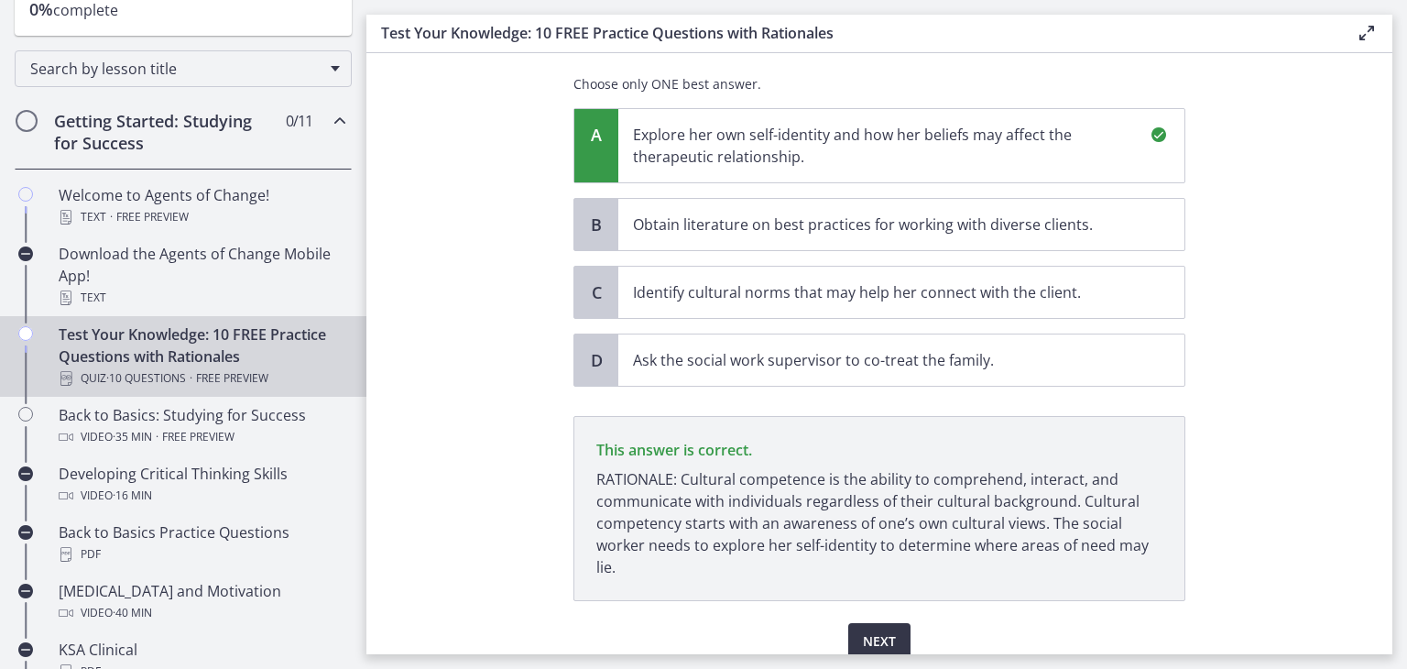
click at [867, 623] on button "Next" at bounding box center [879, 641] width 62 height 37
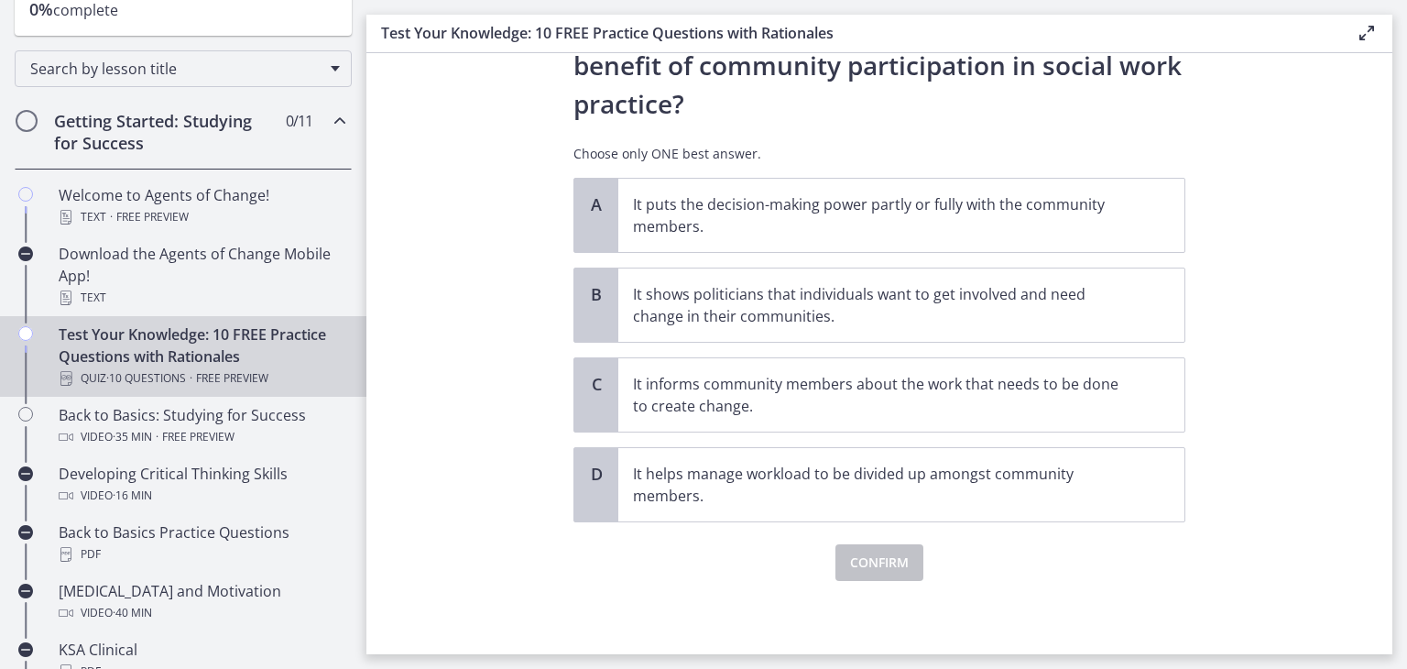
scroll to position [0, 0]
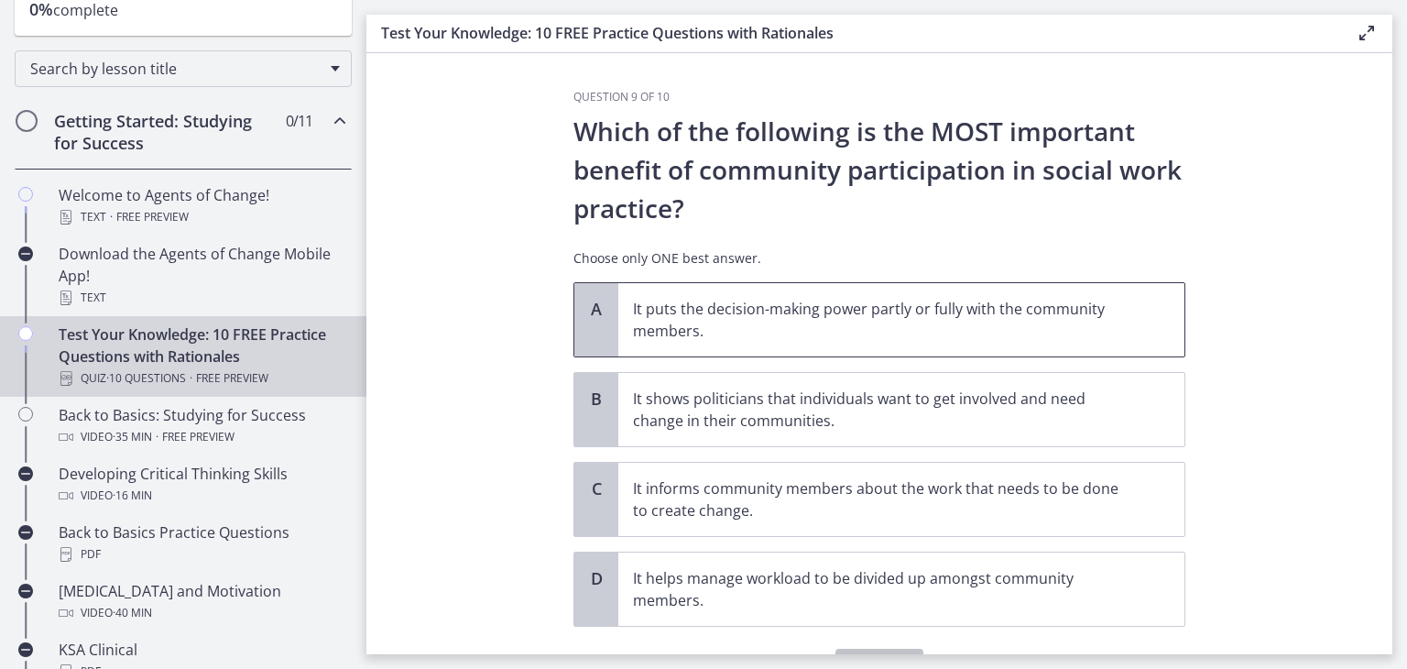
click at [1047, 321] on p "It puts the decision-making power partly or fully with the community members." at bounding box center [883, 320] width 500 height 44
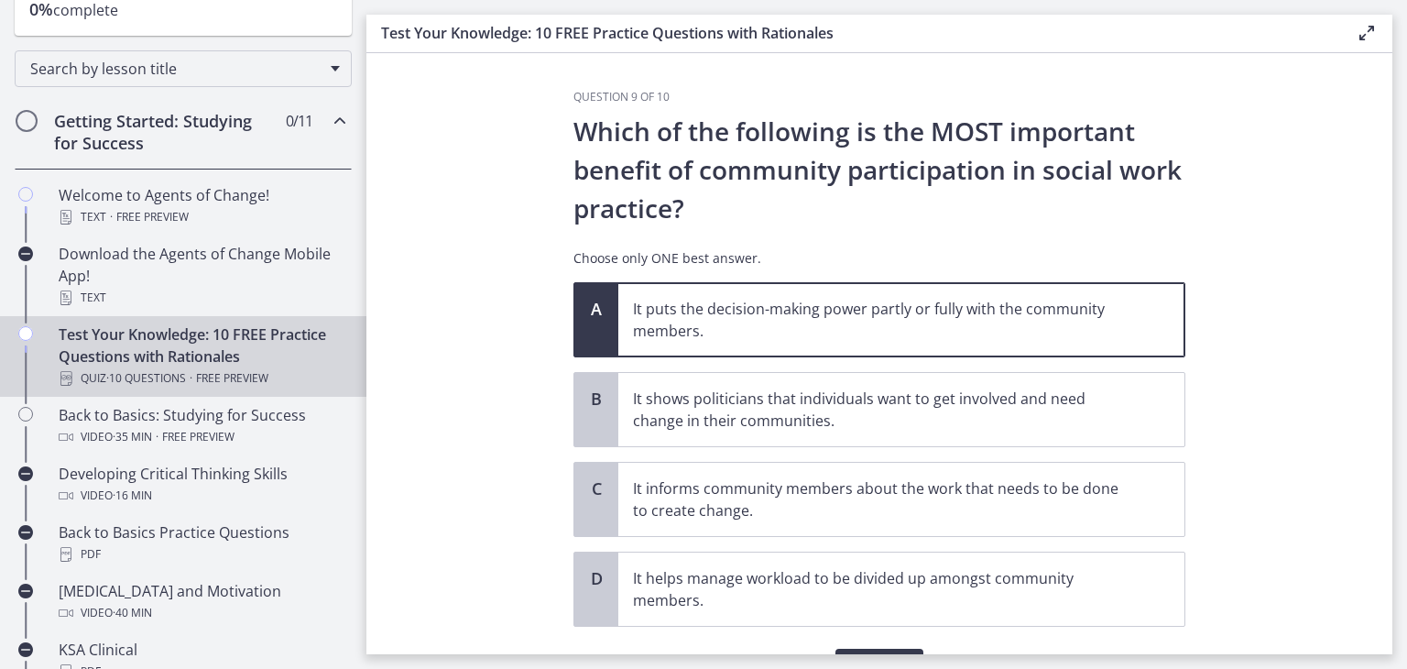
scroll to position [103, 0]
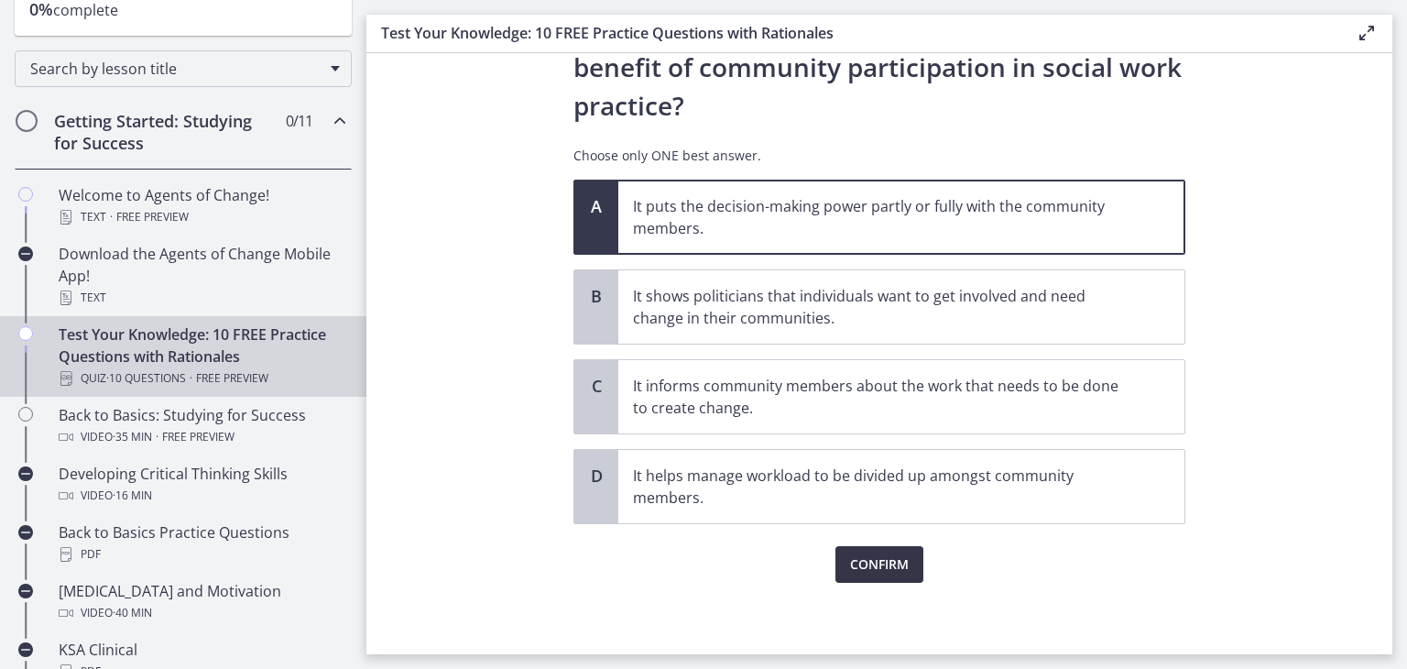
click at [854, 565] on span "Confirm" at bounding box center [879, 564] width 59 height 22
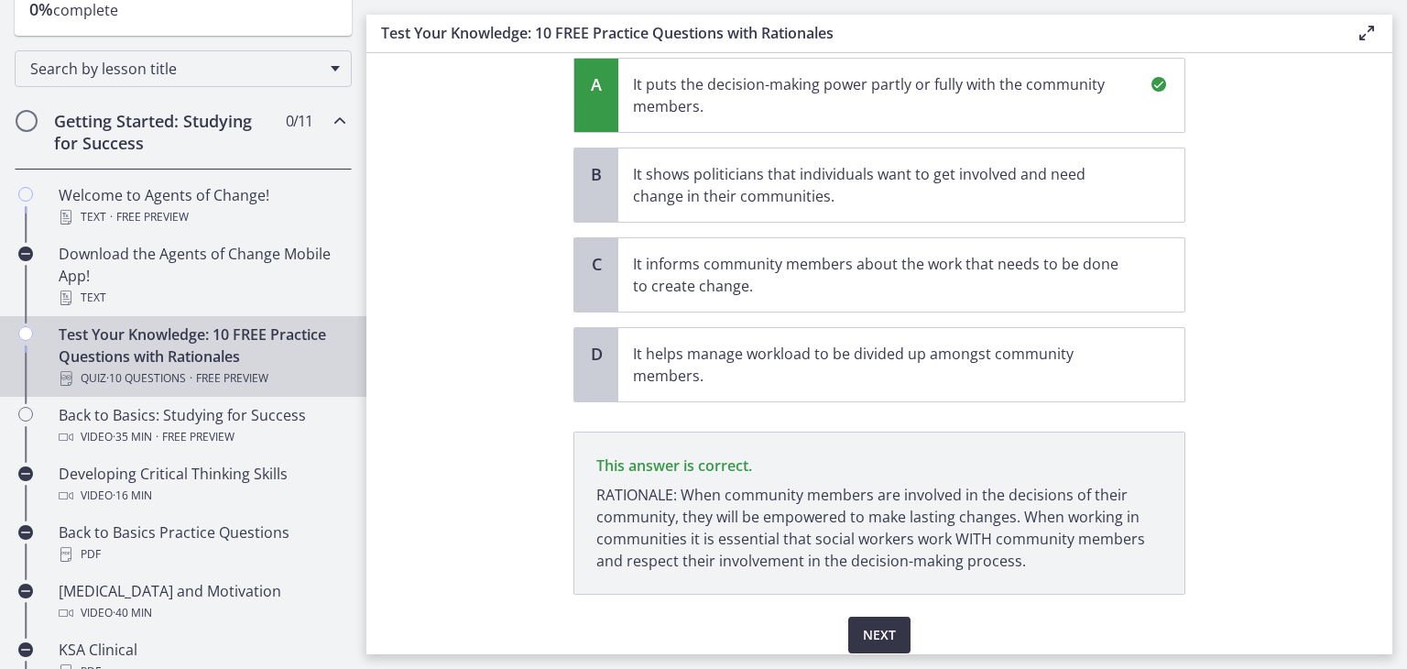
scroll to position [295, 0]
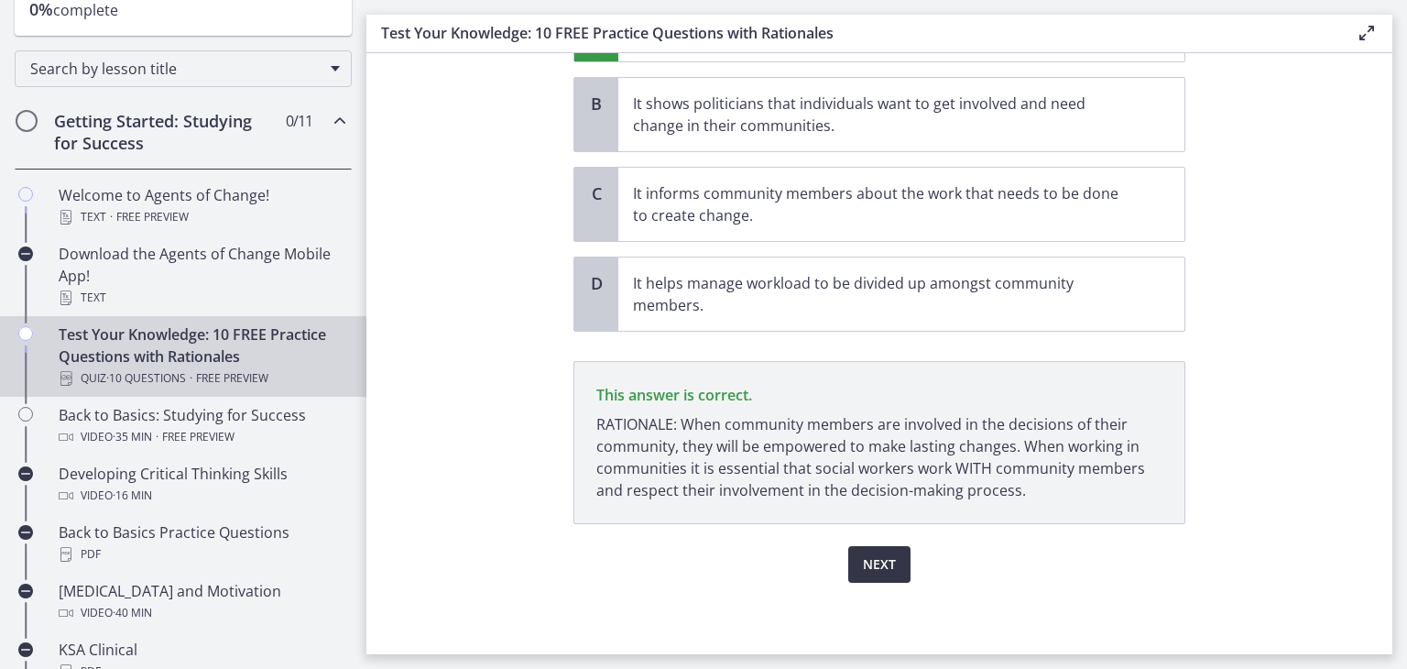
click at [863, 564] on span "Next" at bounding box center [879, 564] width 33 height 22
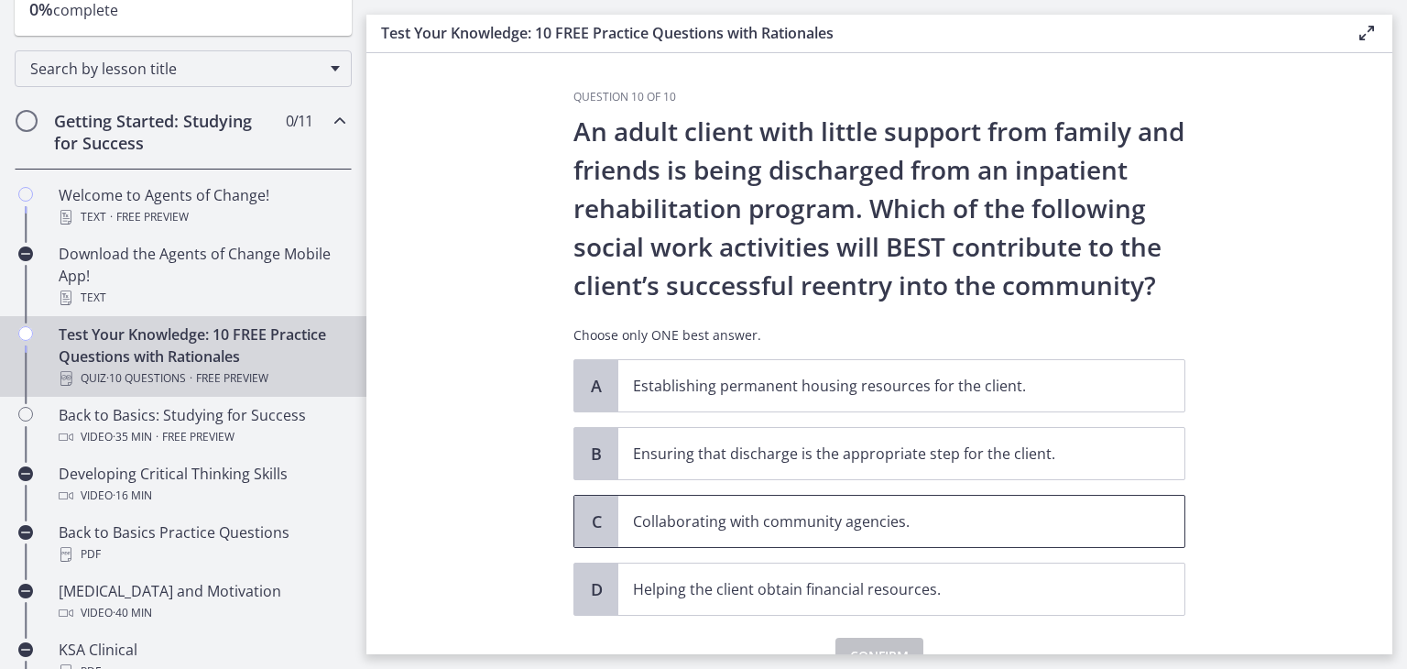
click at [886, 517] on p "Collaborating with community agencies." at bounding box center [883, 521] width 500 height 22
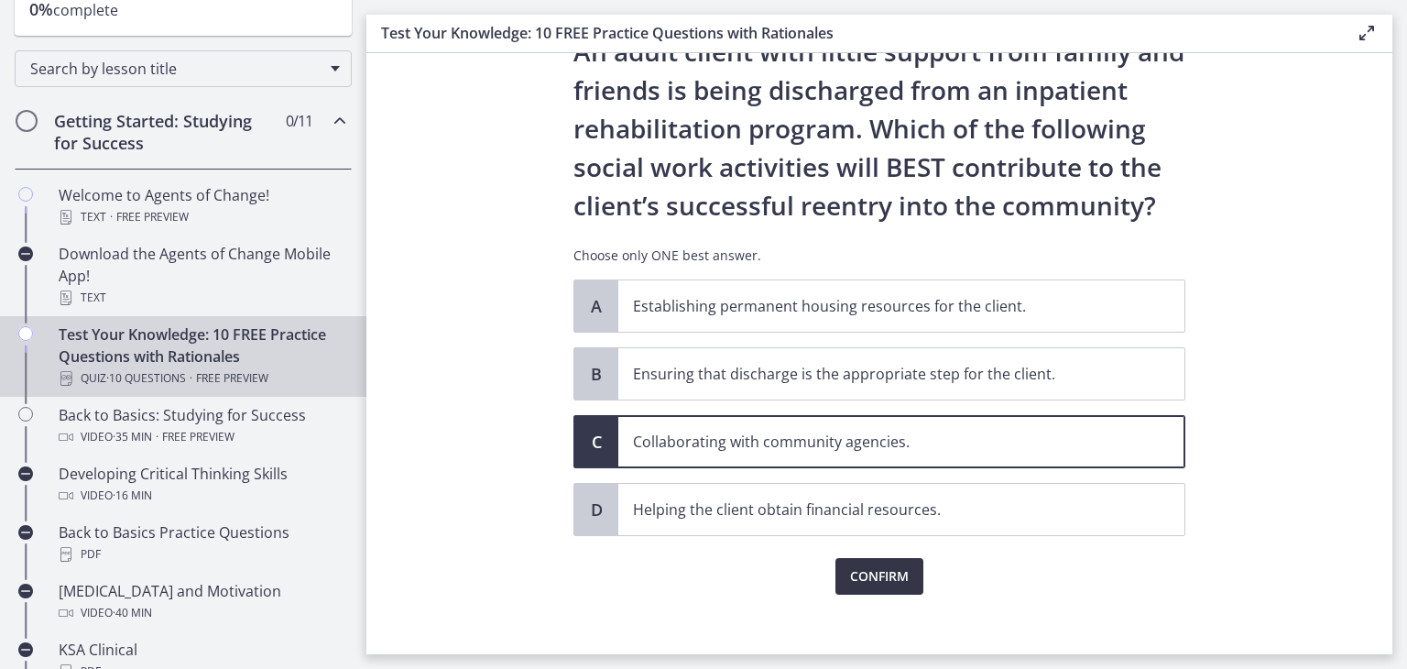
scroll to position [81, 0]
click at [874, 576] on span "Confirm" at bounding box center [879, 575] width 59 height 22
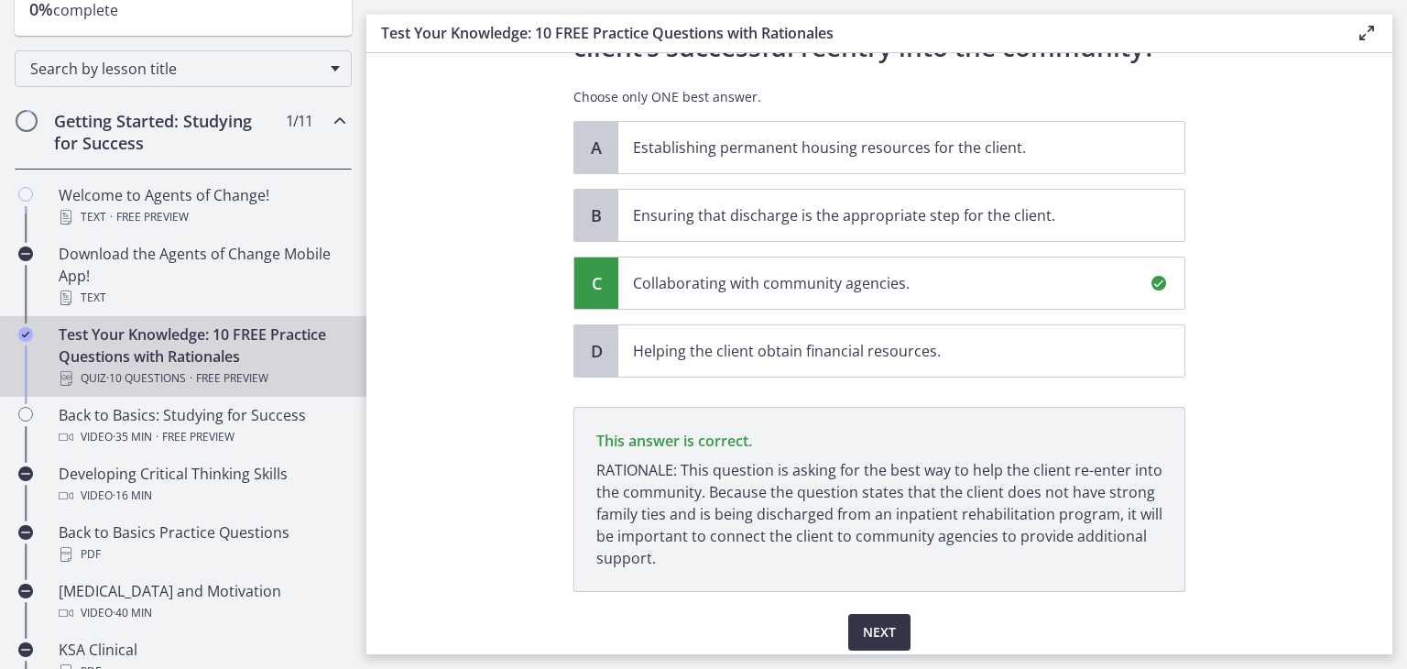
scroll to position [306, 0]
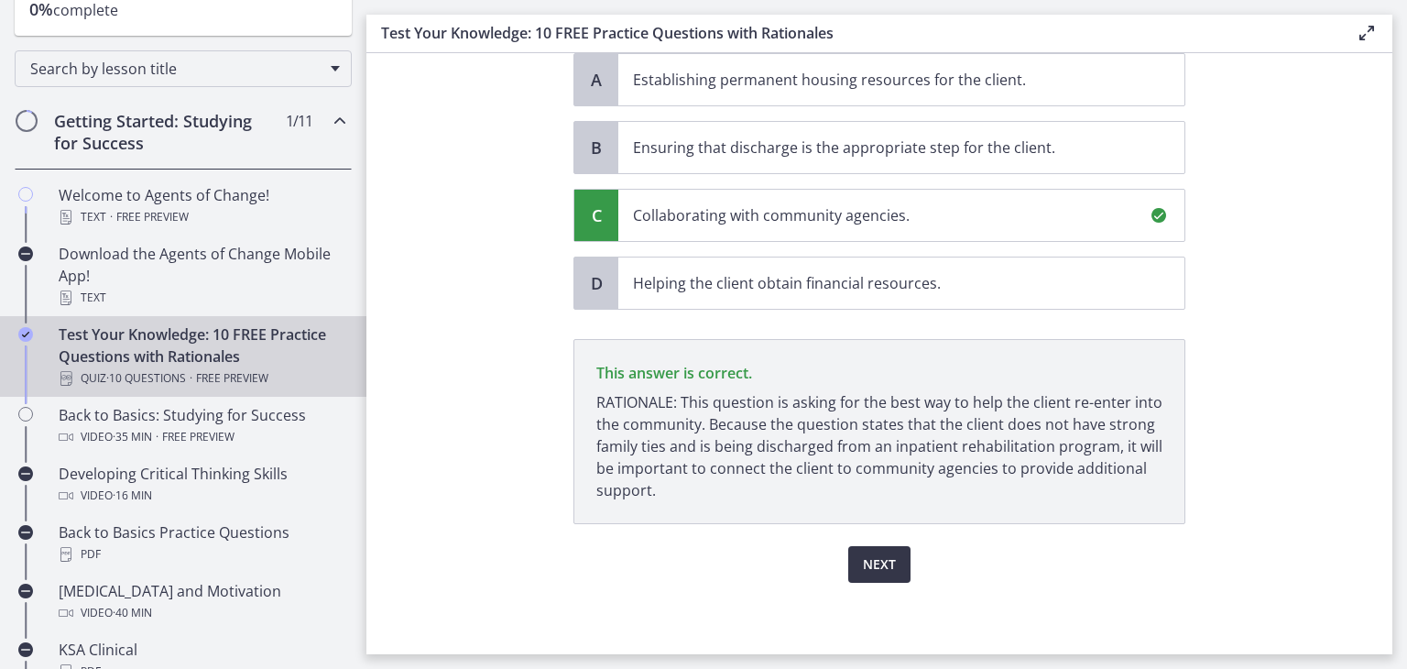
click at [866, 565] on span "Next" at bounding box center [879, 564] width 33 height 22
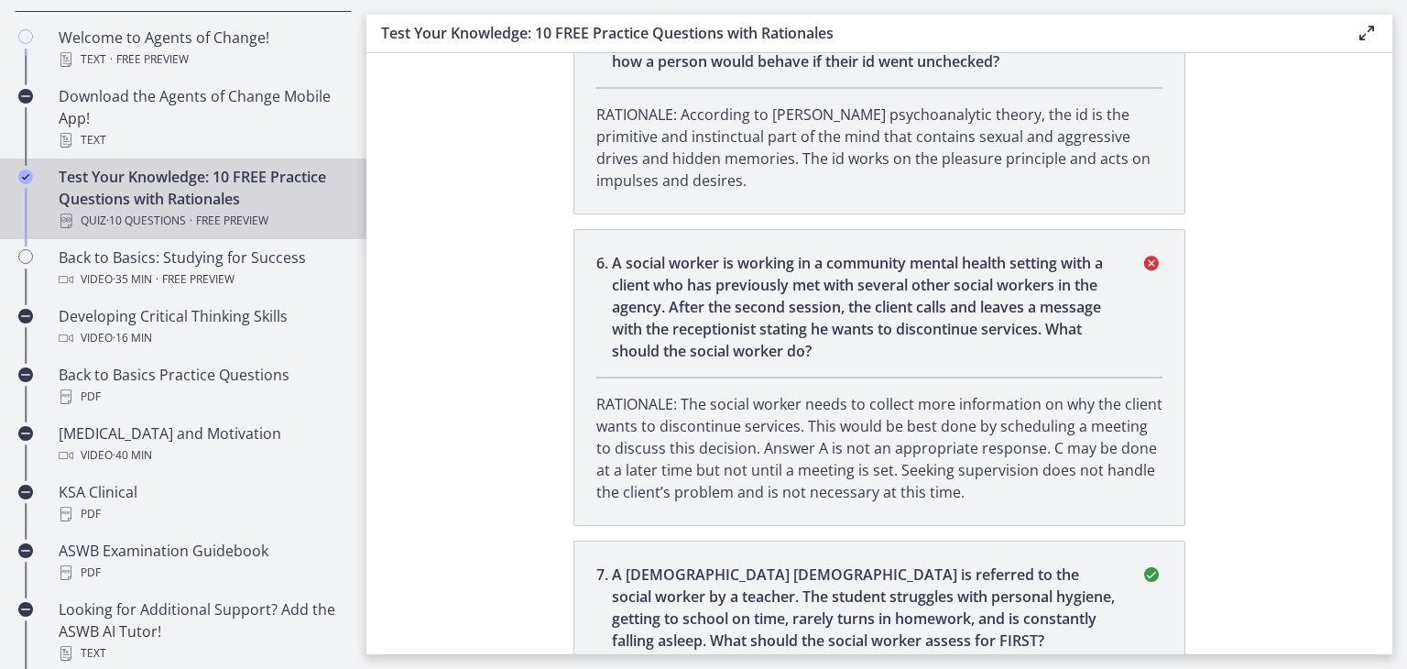
scroll to position [414, 0]
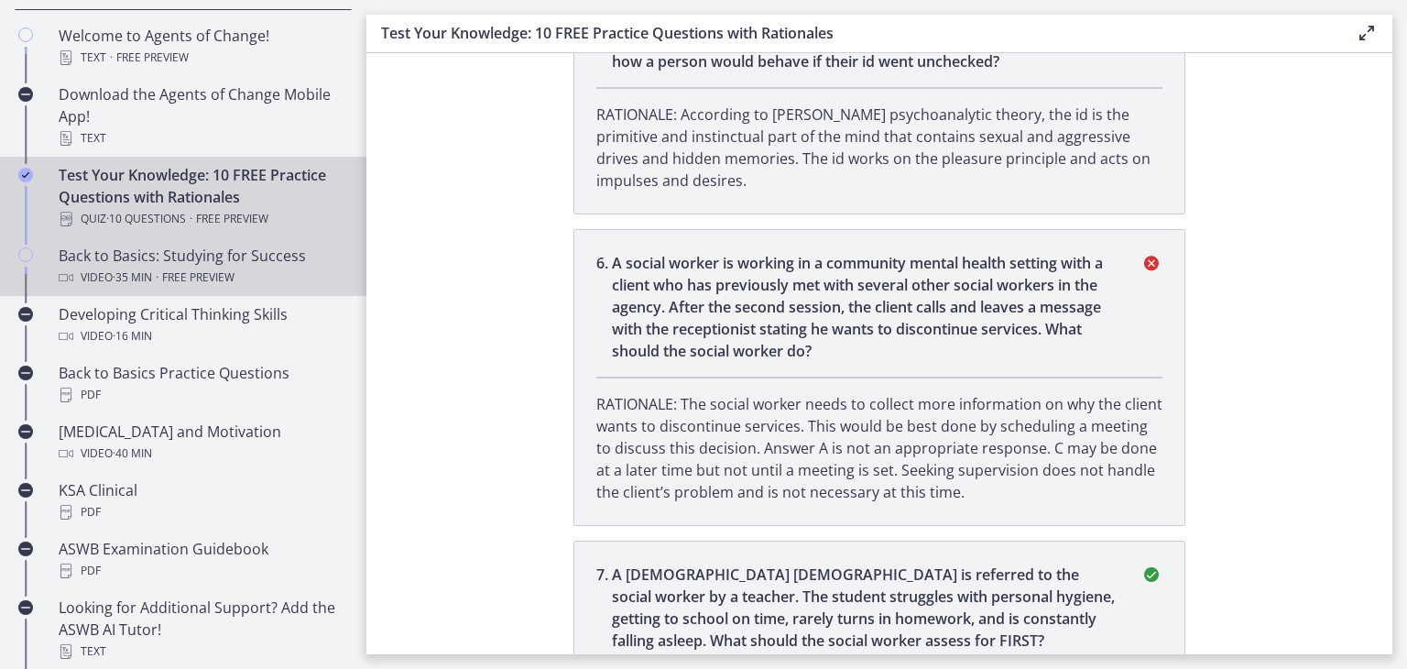
click at [245, 287] on link "Back to Basics: Studying for Success Video · 35 min · Free preview" at bounding box center [183, 266] width 366 height 59
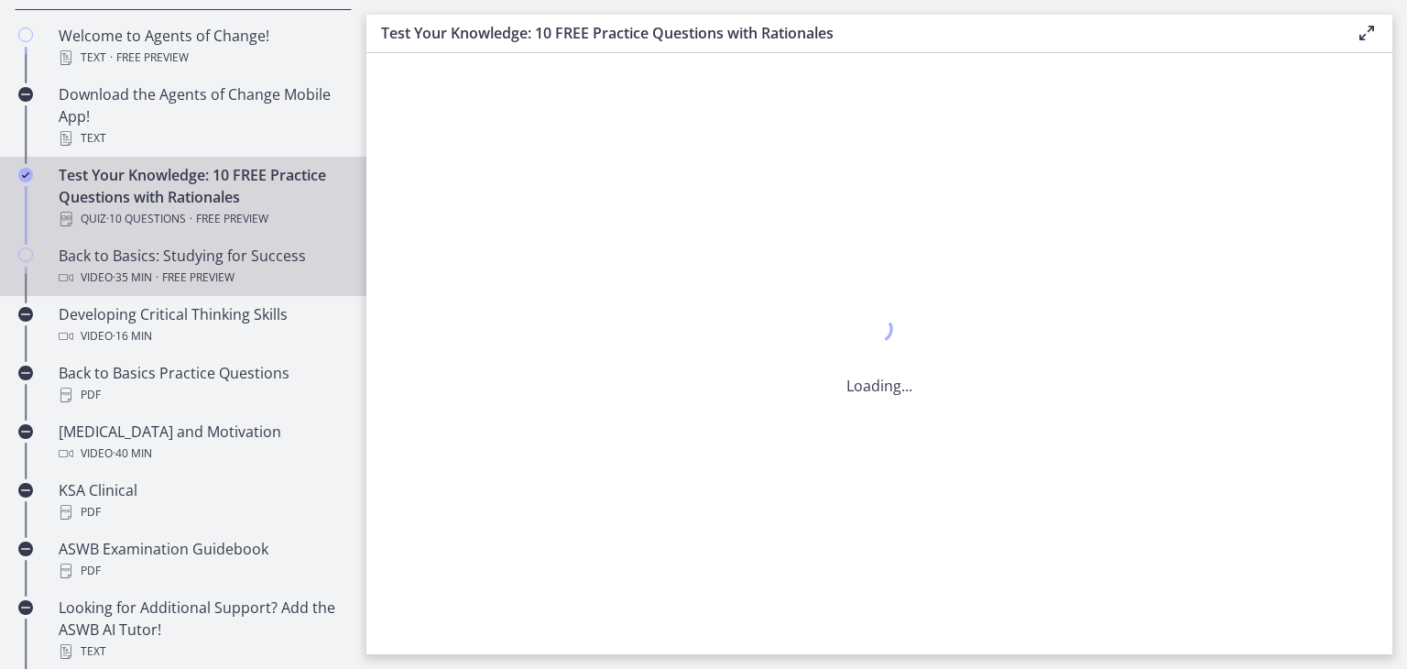
scroll to position [0, 0]
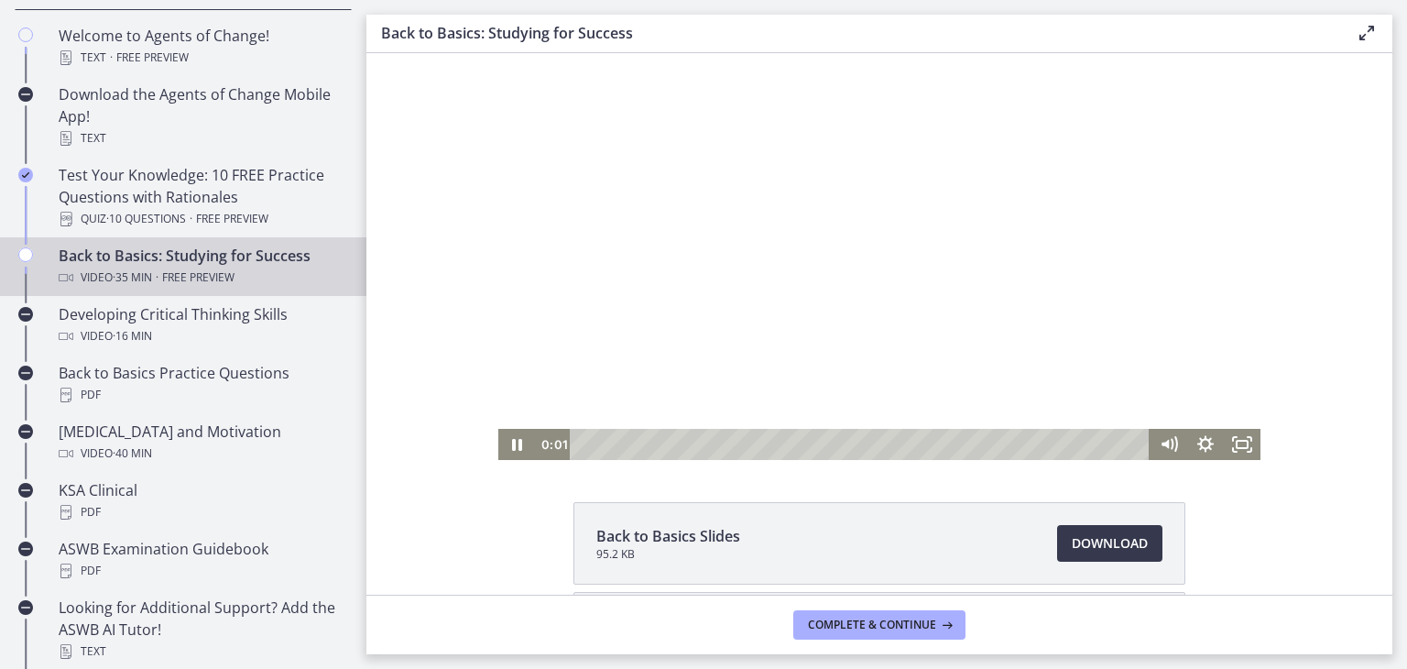
scroll to position [21, 0]
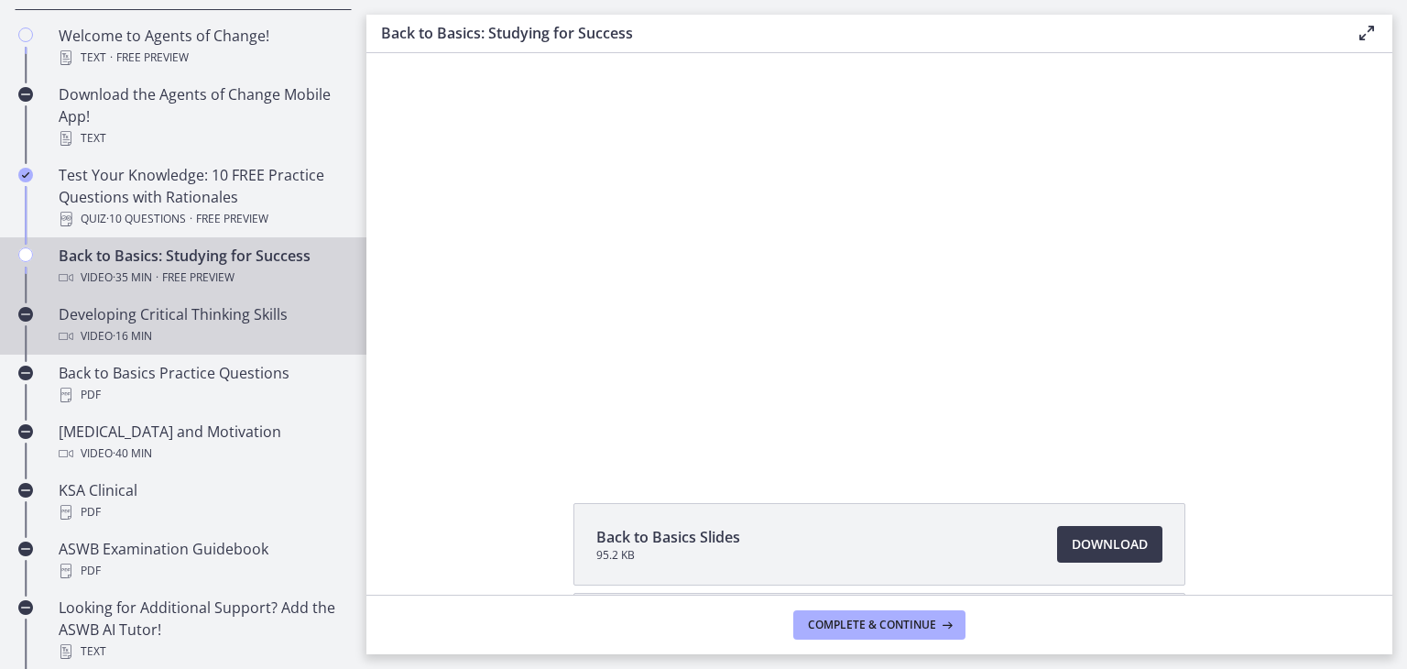
click at [224, 310] on div "Developing Critical Thinking Skills Video · 16 min" at bounding box center [202, 325] width 286 height 44
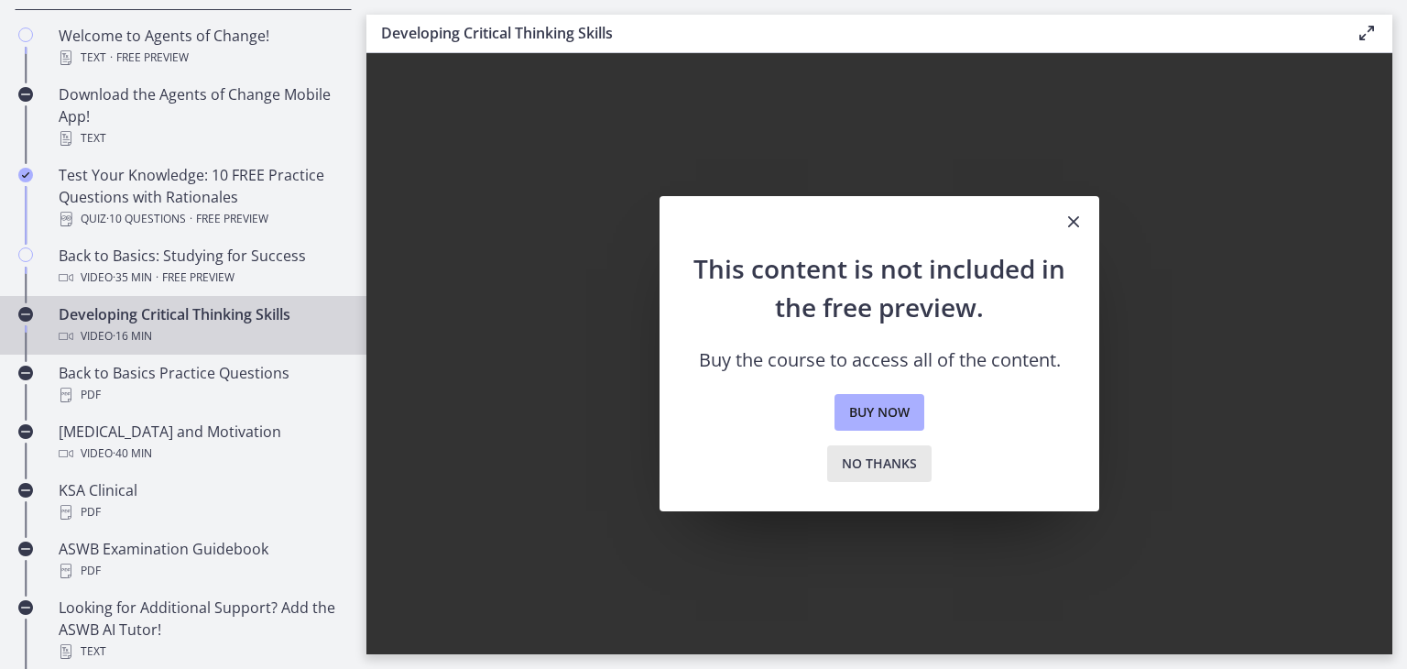
click at [883, 461] on span "No thanks" at bounding box center [879, 463] width 75 height 22
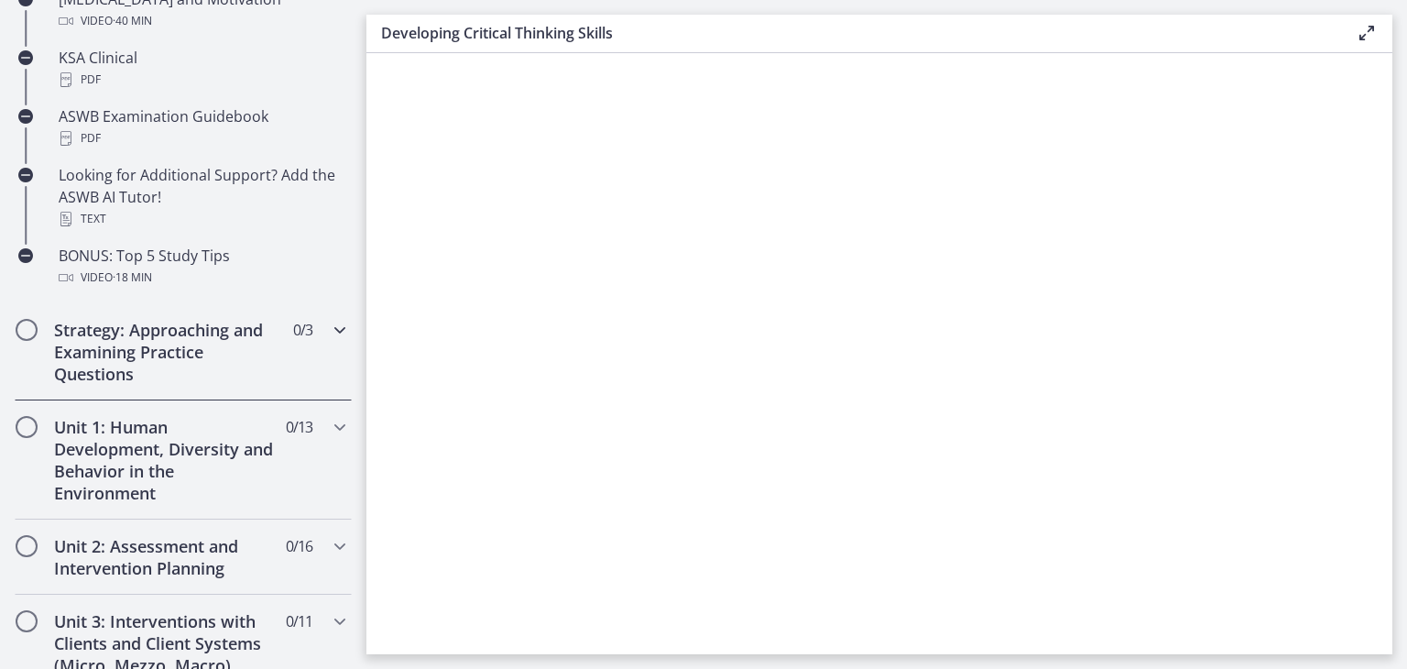
click at [249, 349] on h2 "Strategy: Approaching and Examining Practice Questions" at bounding box center [165, 352] width 223 height 66
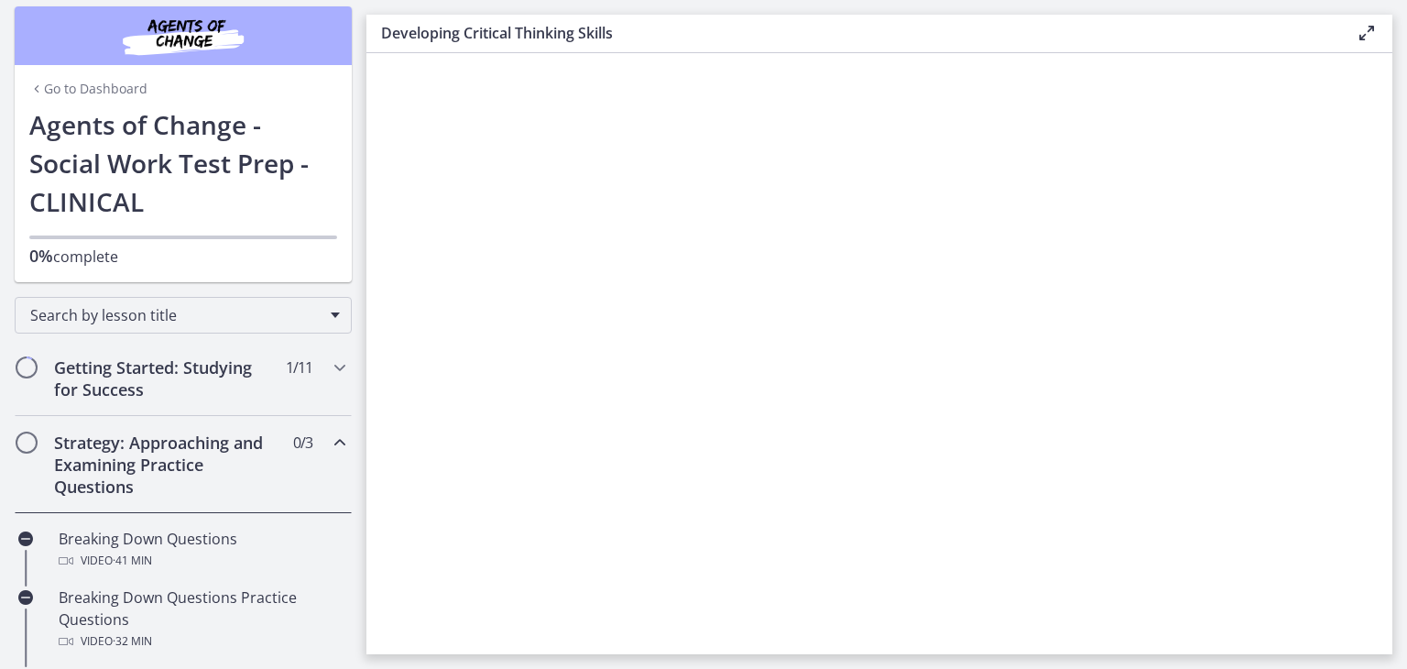
scroll to position [7, 0]
click at [238, 371] on h2 "Getting Started: Studying for Success" at bounding box center [165, 379] width 223 height 44
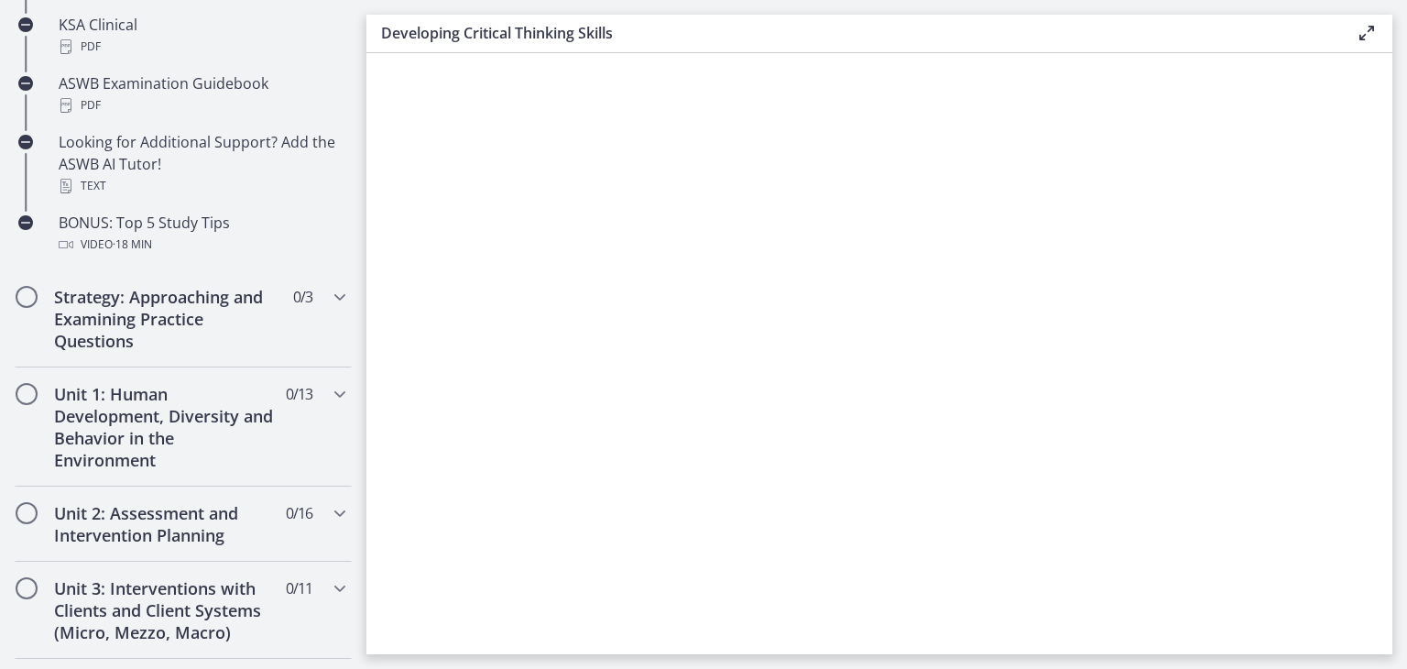
scroll to position [879, 0]
click at [239, 332] on h2 "Strategy: Approaching and Examining Practice Questions" at bounding box center [165, 319] width 223 height 66
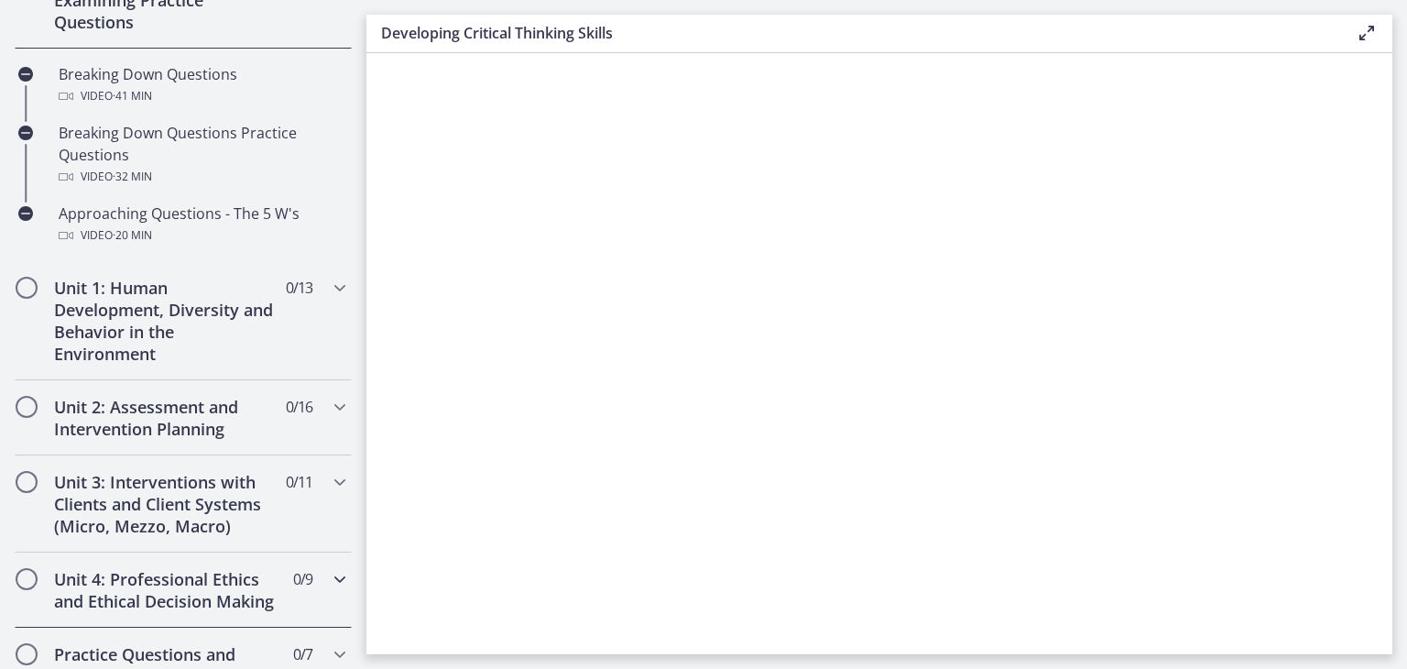
scroll to position [370, 0]
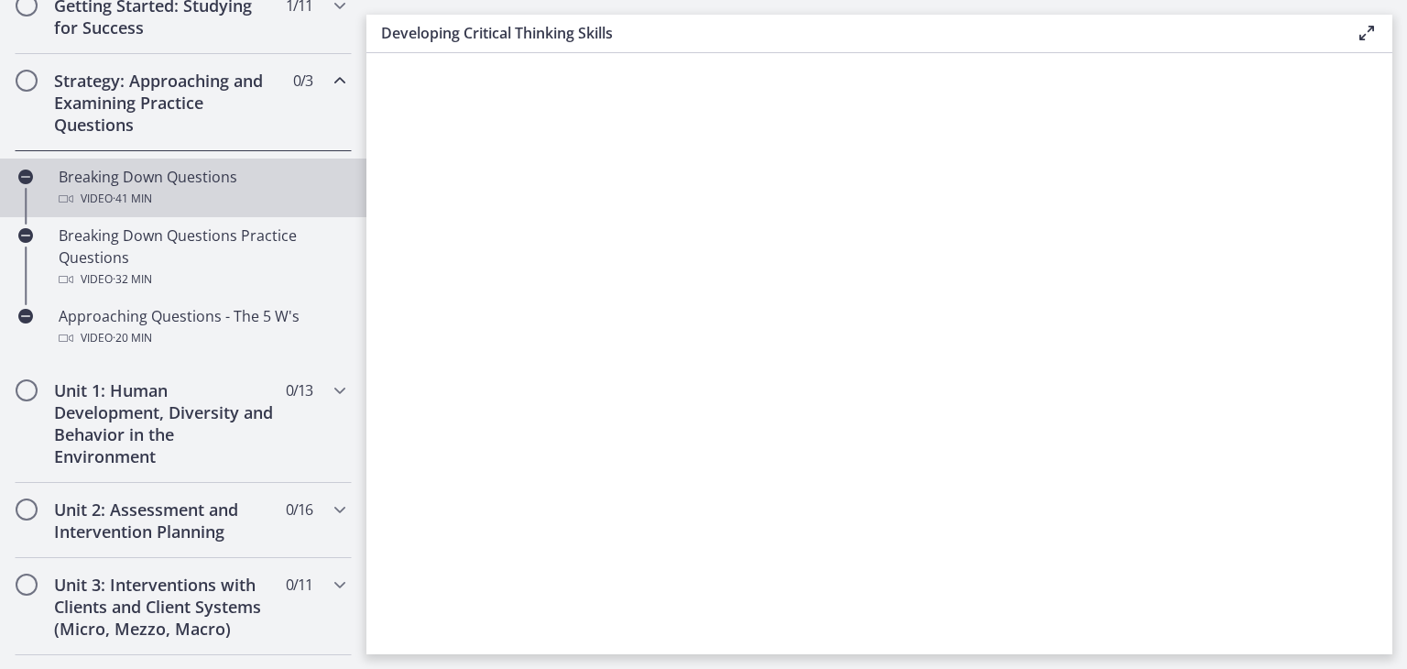
click at [234, 200] on div "Video · 41 min" at bounding box center [202, 199] width 286 height 22
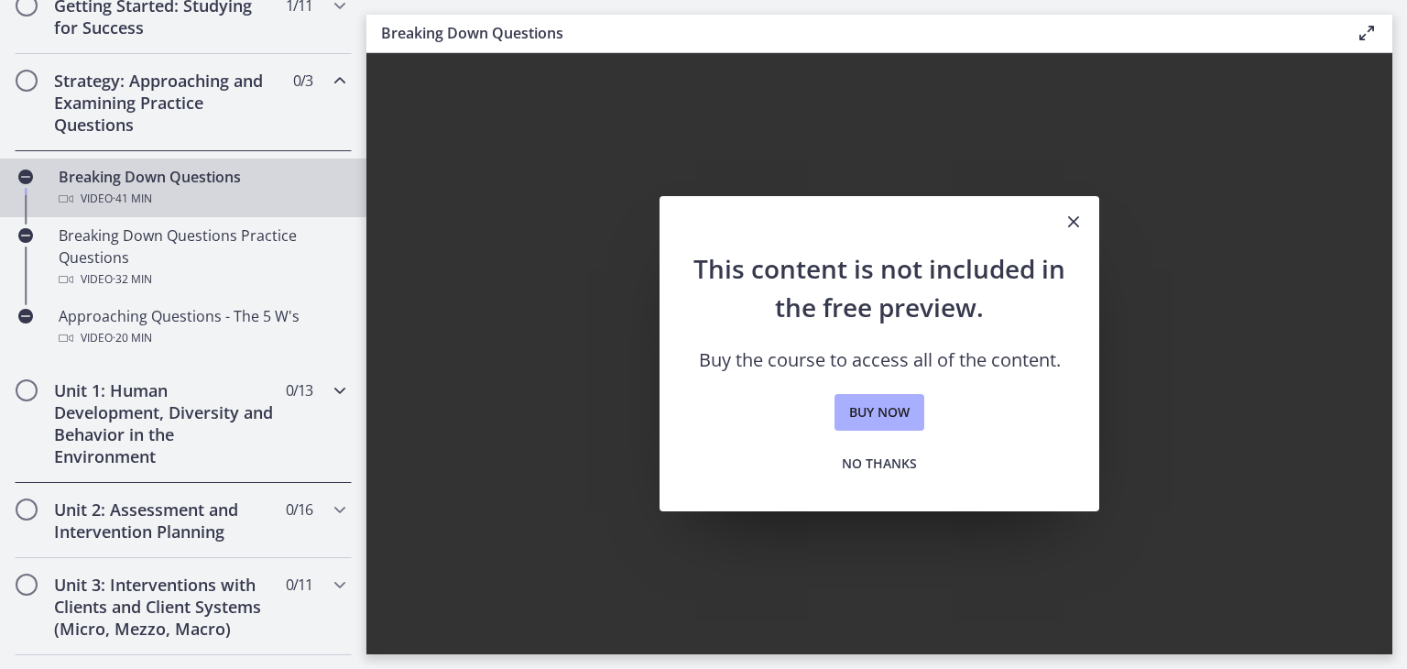
click at [213, 452] on h2 "Unit 1: Human Development, Diversity and Behavior in the Environment" at bounding box center [165, 423] width 223 height 88
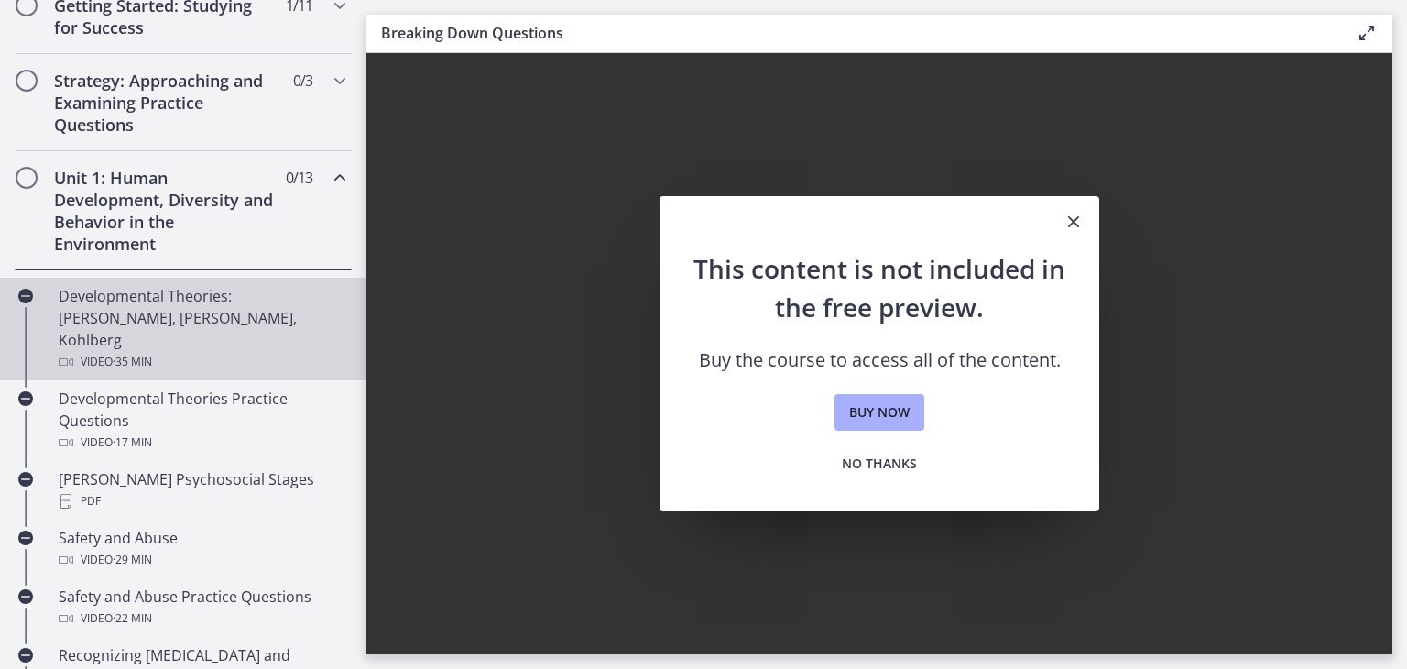
click at [238, 351] on div "Video · 35 min" at bounding box center [202, 362] width 286 height 22
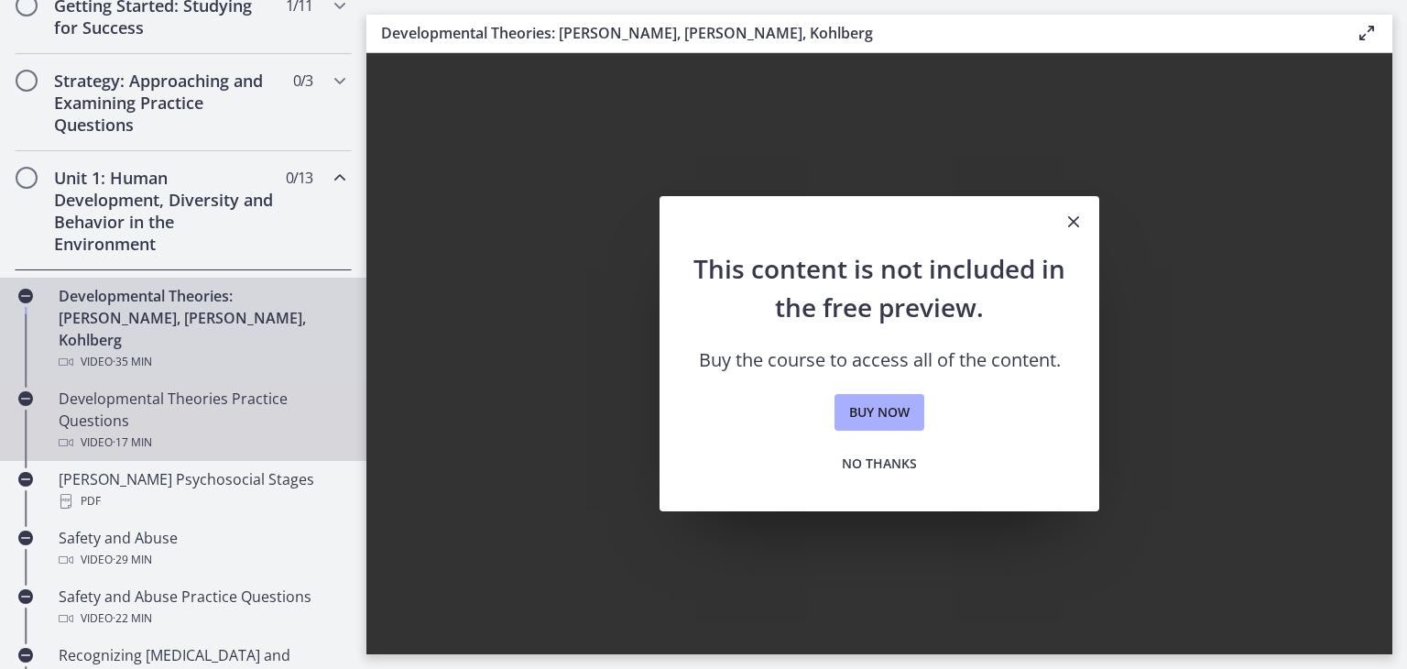
click at [231, 393] on div "Developmental Theories Practice Questions Video · 17 min" at bounding box center [202, 420] width 286 height 66
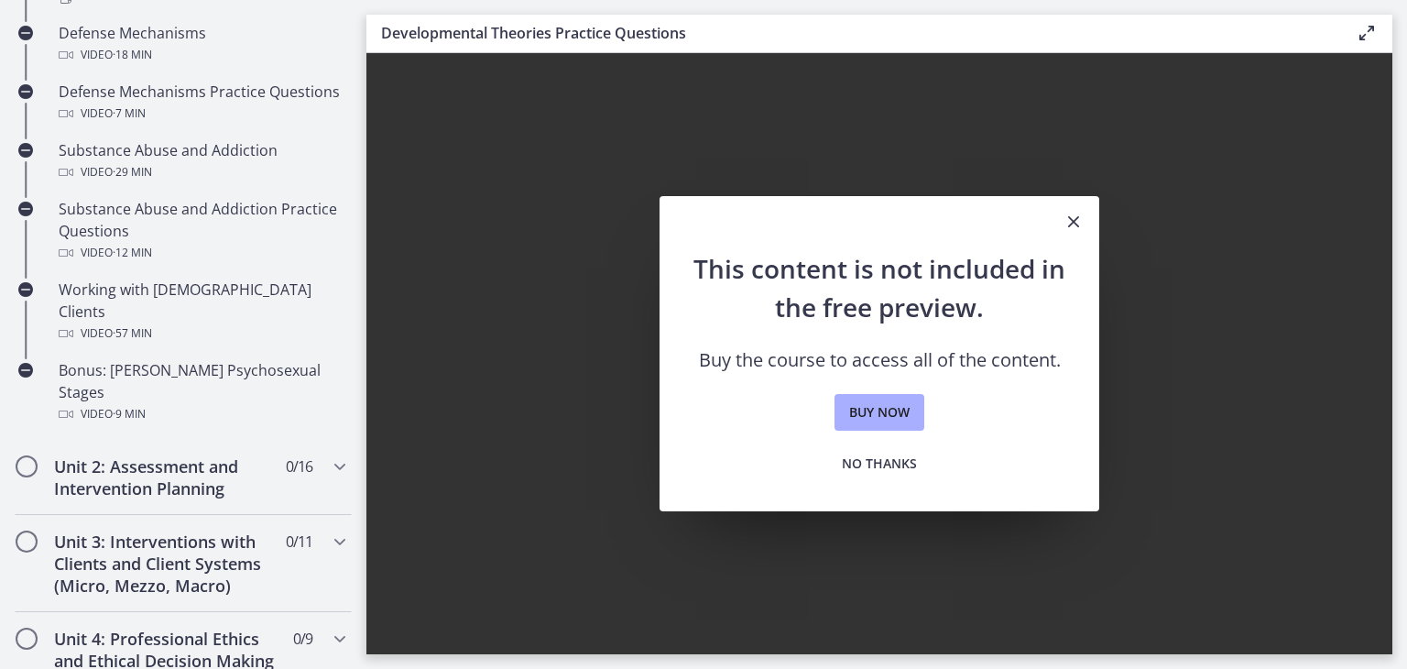
scroll to position [1180, 0]
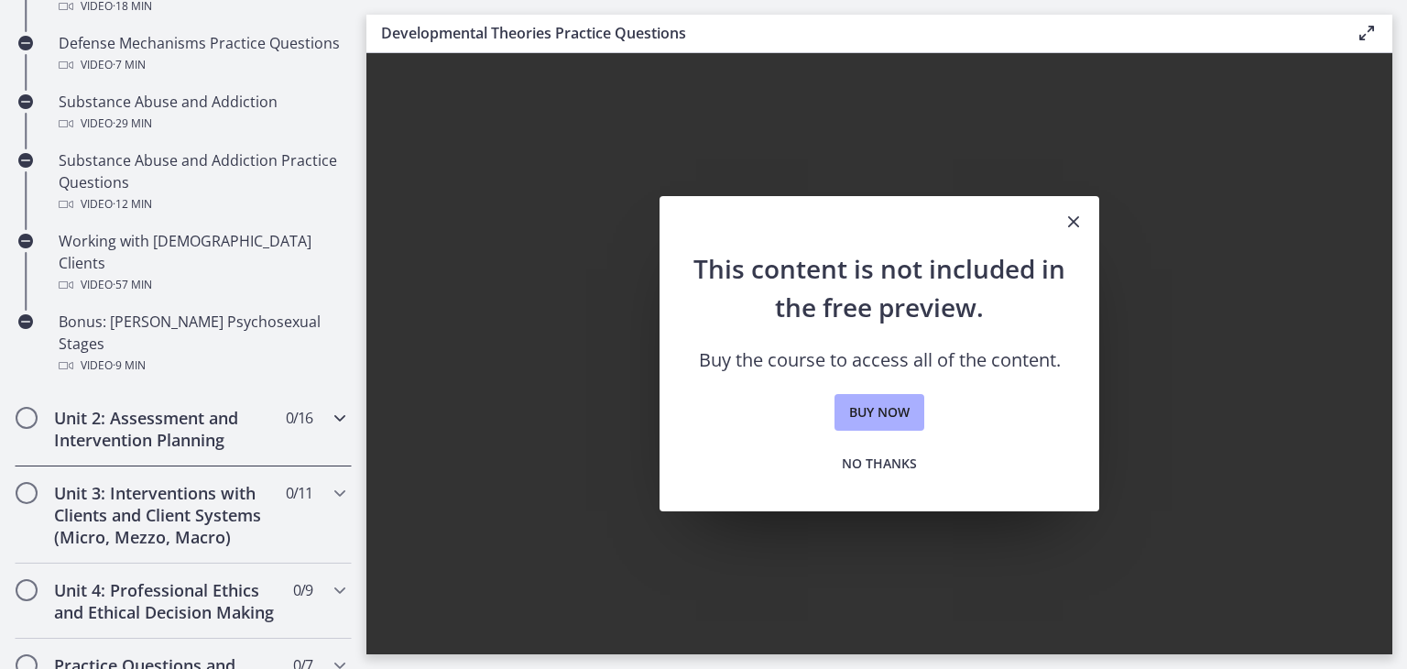
click at [231, 407] on h2 "Unit 2: Assessment and Intervention Planning" at bounding box center [165, 429] width 223 height 44
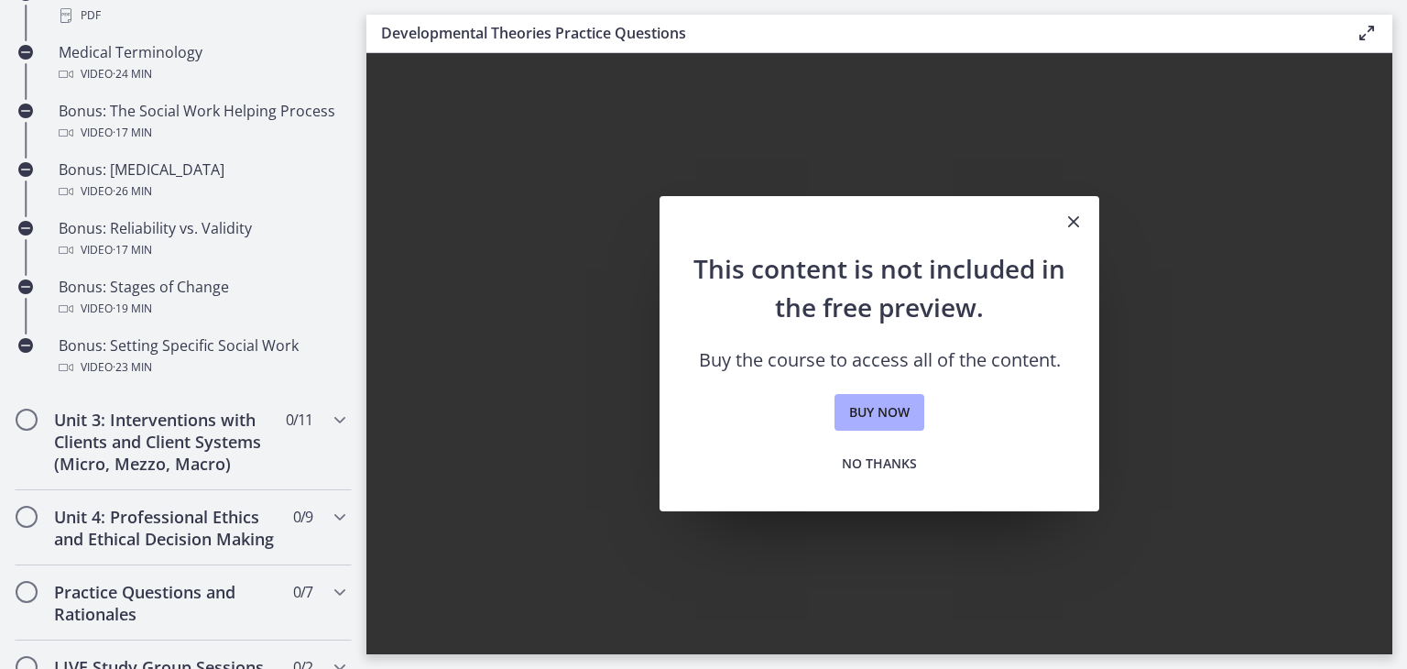
scroll to position [1533, 0]
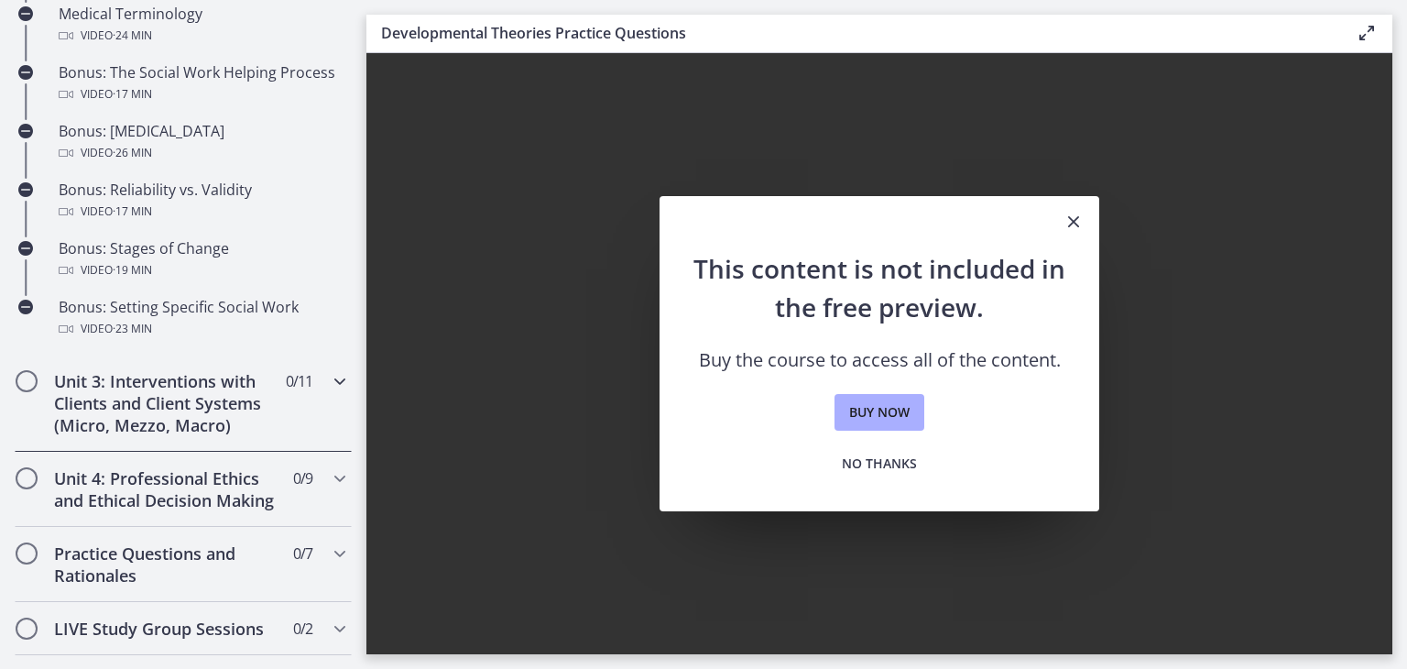
click at [212, 422] on h2 "Unit 3: Interventions with Clients and Client Systems (Micro, Mezzo, Macro)" at bounding box center [165, 403] width 223 height 66
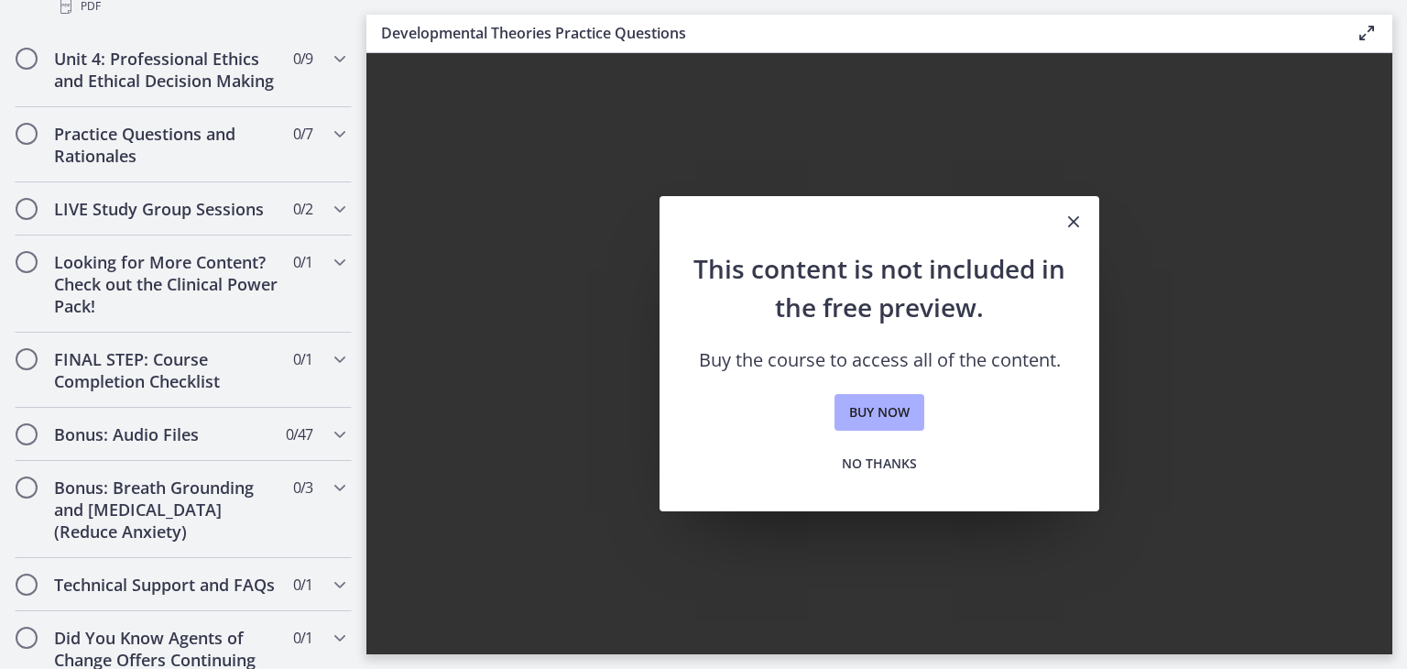
scroll to position [1562, 0]
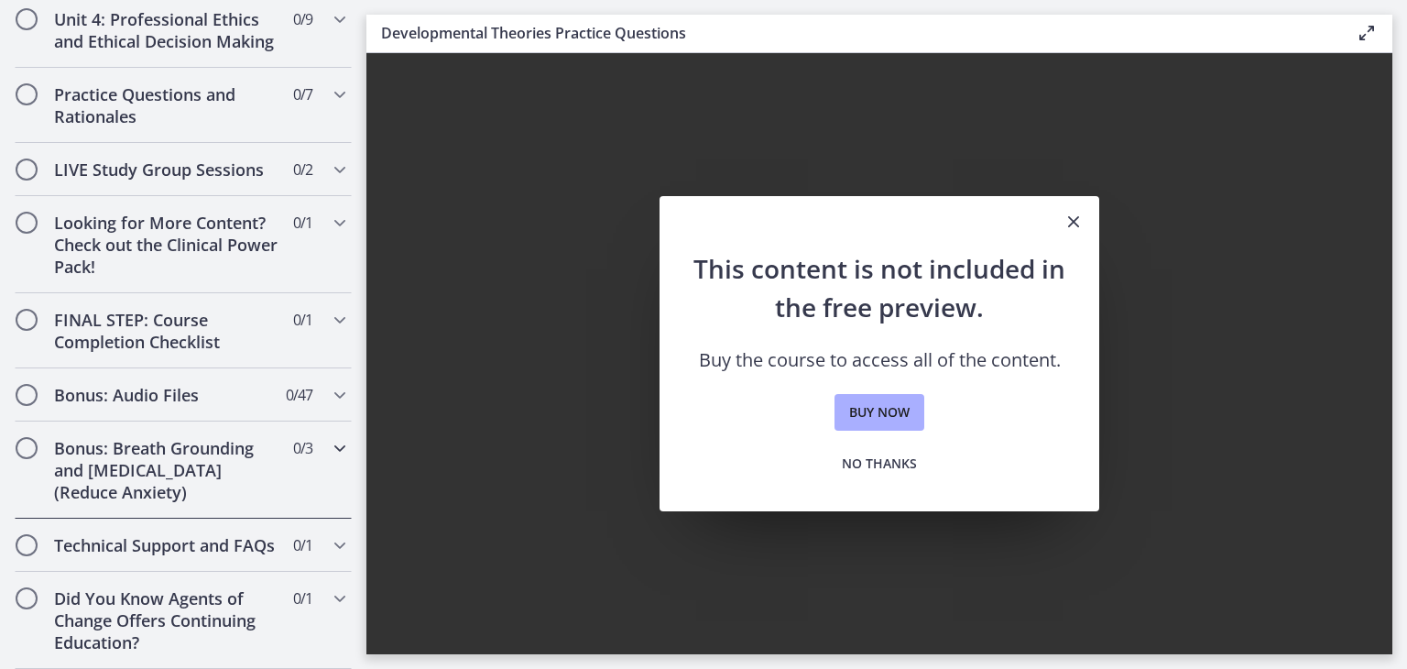
click at [231, 421] on div "Bonus: Breath Grounding and [MEDICAL_DATA] (Reduce Anxiety) 0 / 3 Completed" at bounding box center [183, 469] width 337 height 97
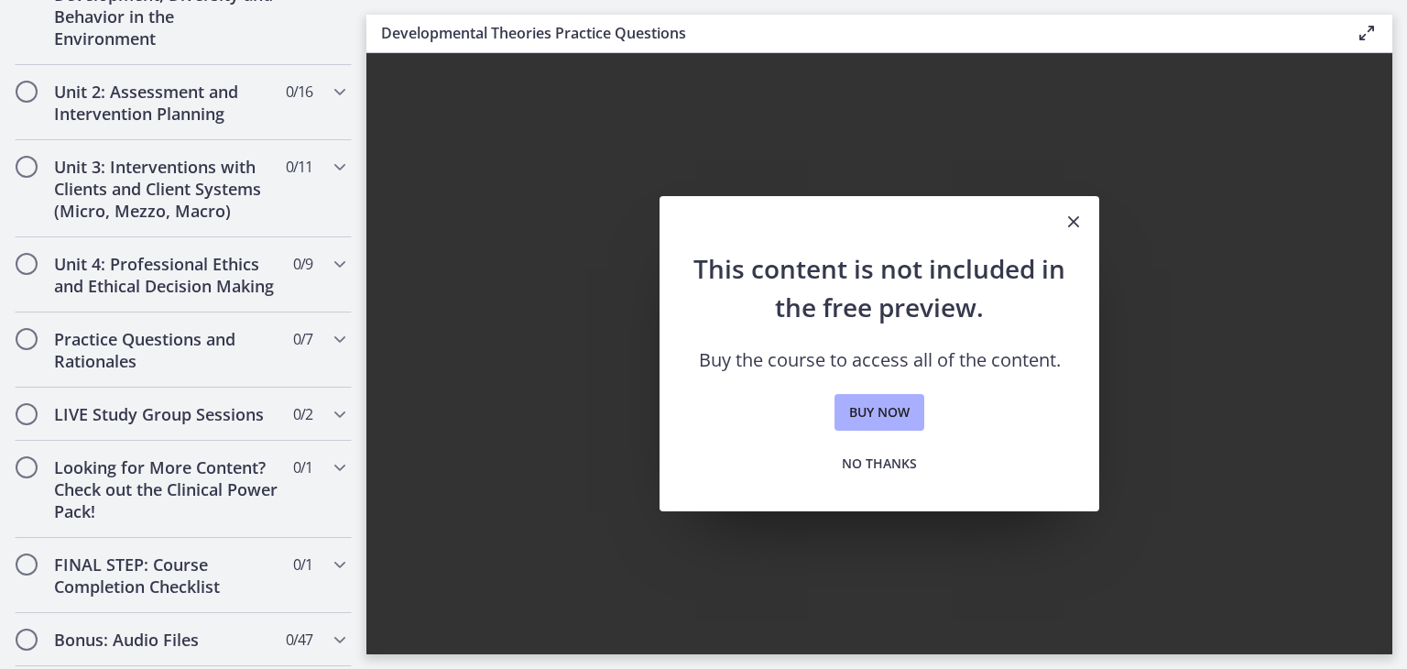
scroll to position [572, 0]
